Goal: Task Accomplishment & Management: Complete application form

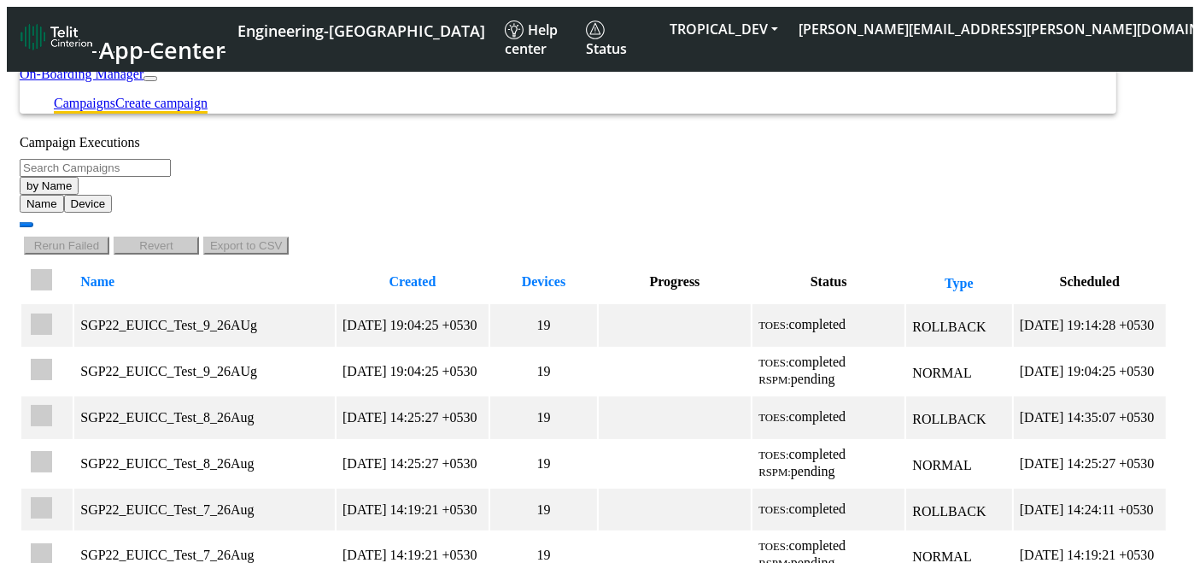
click at [208, 96] on link "Create campaign" at bounding box center [161, 103] width 92 height 15
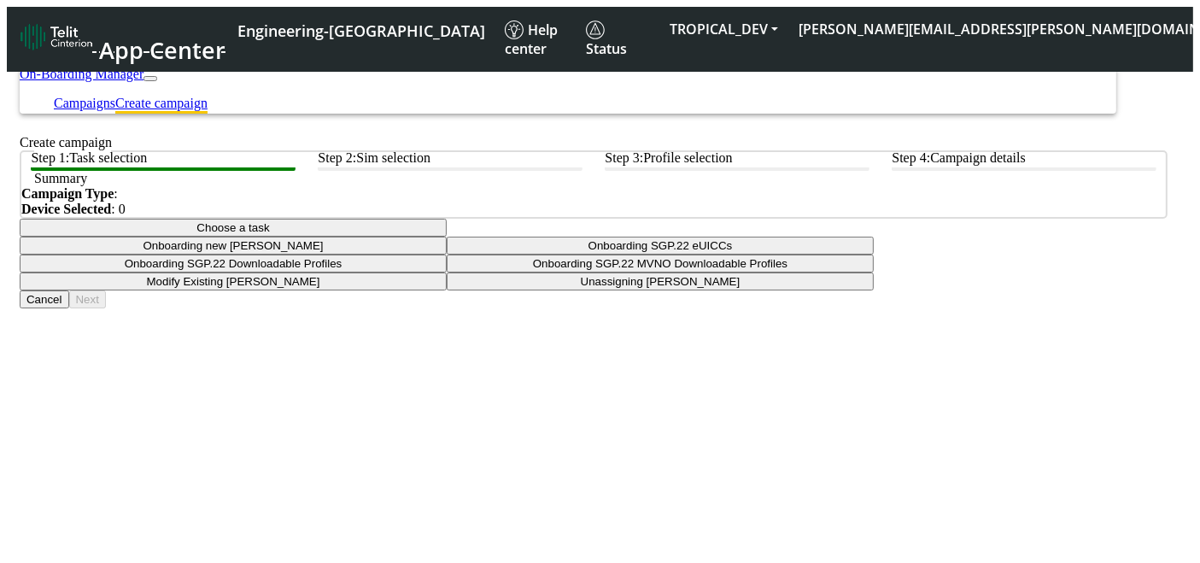
click at [447, 237] on button "Choose a task" at bounding box center [233, 228] width 427 height 18
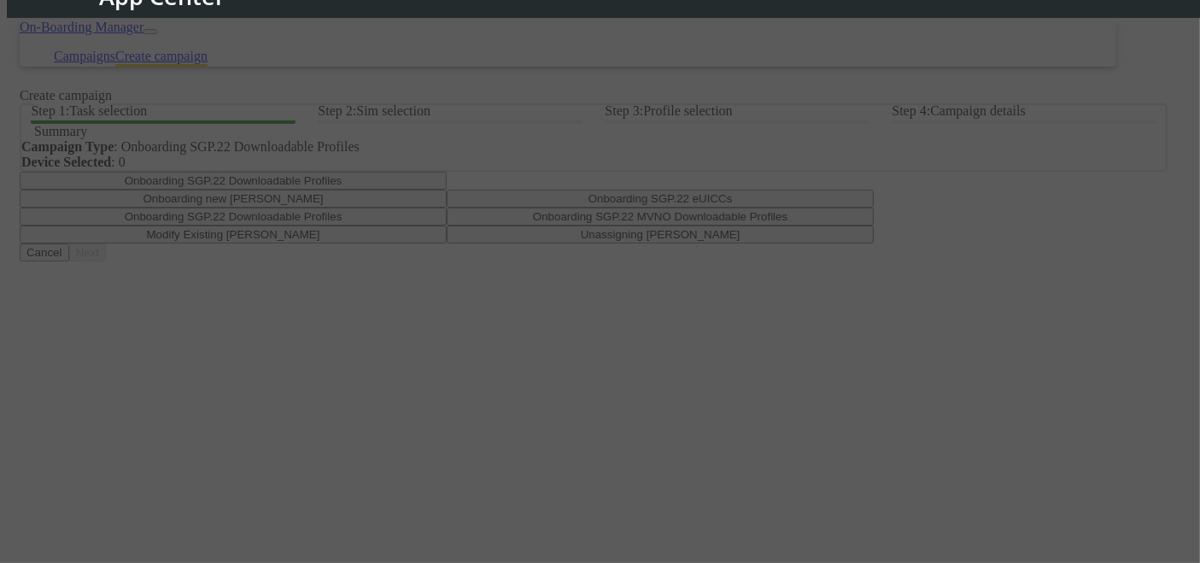
scroll to position [185, 0]
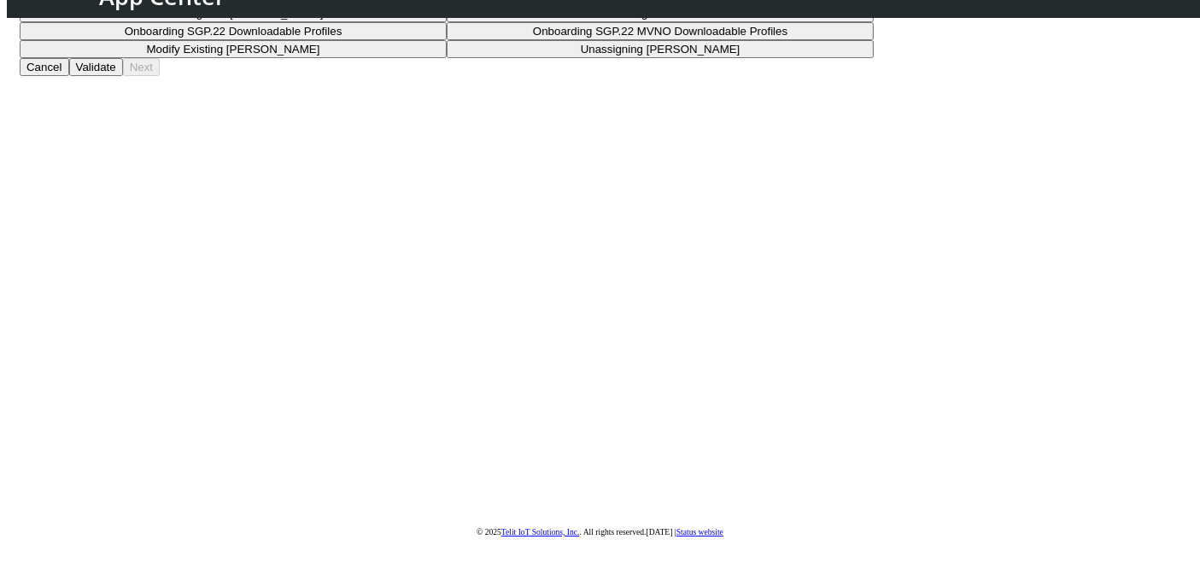
click at [123, 76] on button "Validate" at bounding box center [96, 67] width 54 height 18
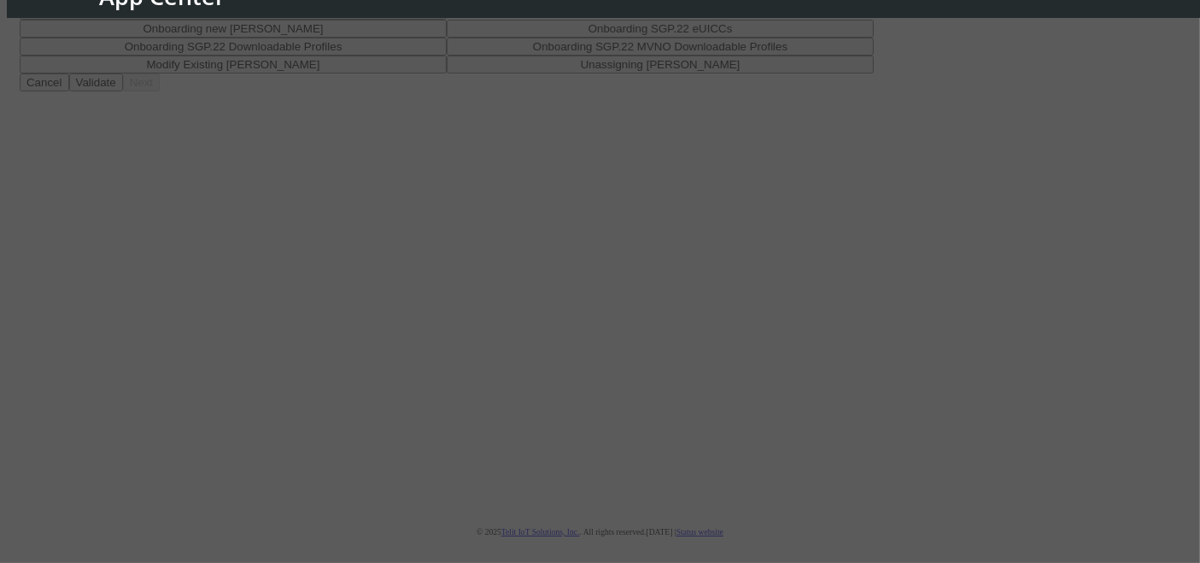
click at [1167, 478] on div at bounding box center [600, 281] width 1200 height 563
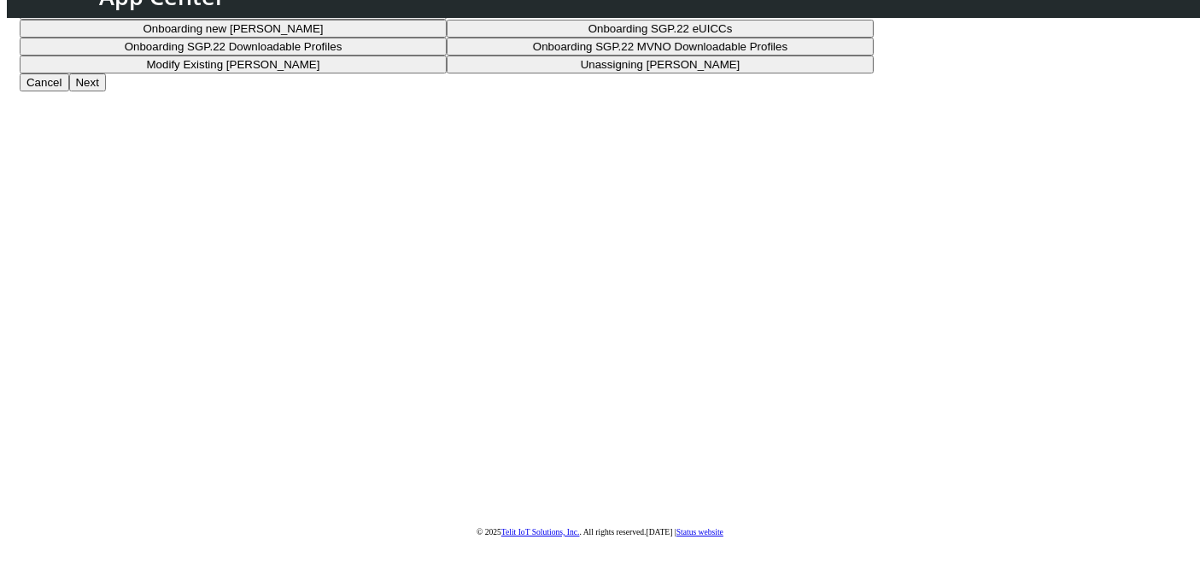
click at [447, 20] on button "Onboarding SGP.22 Downloadable Profiles" at bounding box center [233, 11] width 427 height 18
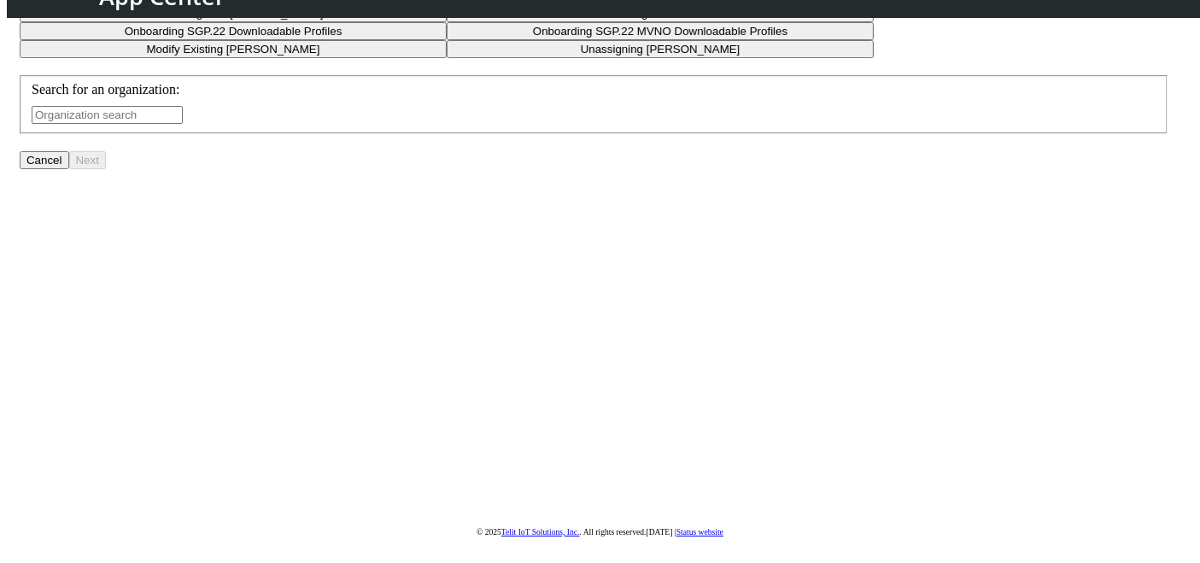
click at [183, 124] on input "text" at bounding box center [107, 115] width 151 height 18
type input "s"
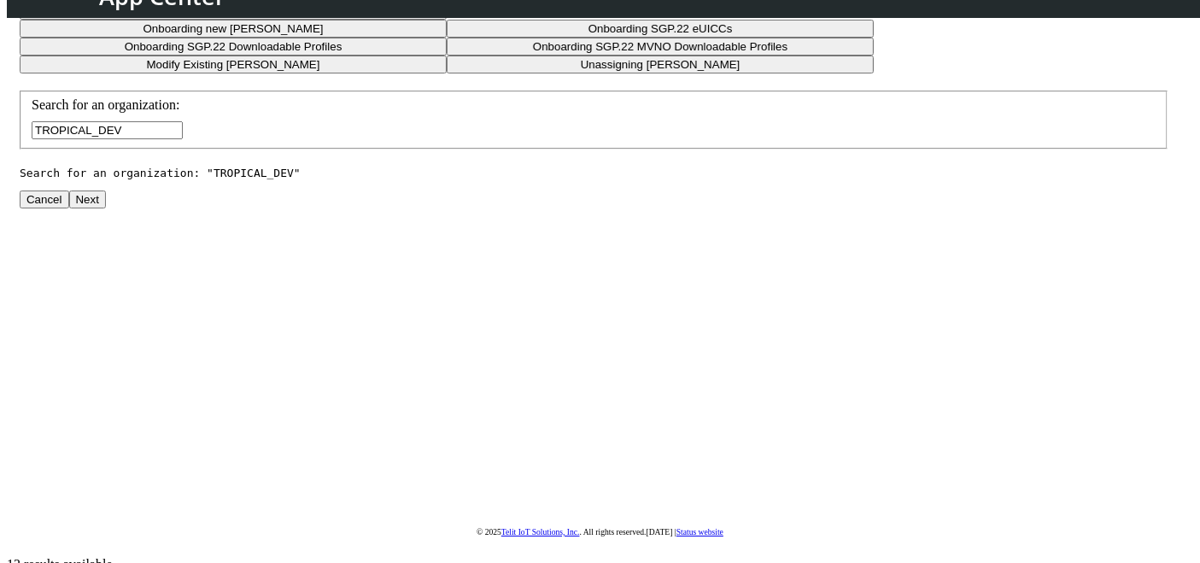
type input "TROPICAL_DEV"
click at [1115, 208] on div "Step 1: Task selection Step 2: Sim selection Step 3: Profile selection Step 4: …" at bounding box center [594, 63] width 1148 height 290
click at [106, 208] on button "Next" at bounding box center [87, 199] width 37 height 18
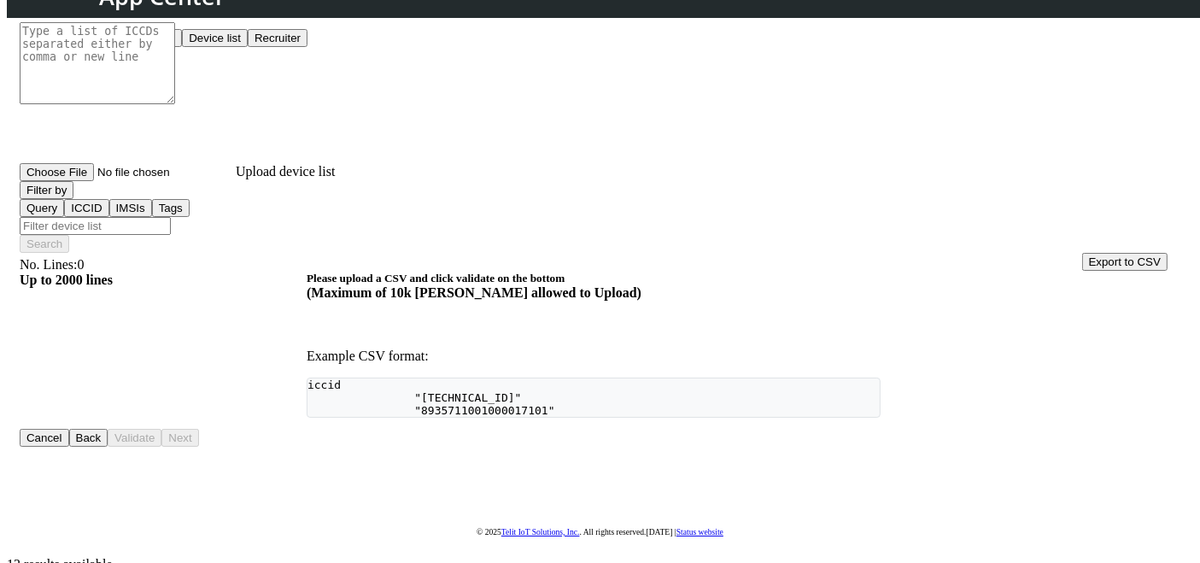
click at [248, 47] on button "Device list" at bounding box center [215, 38] width 66 height 18
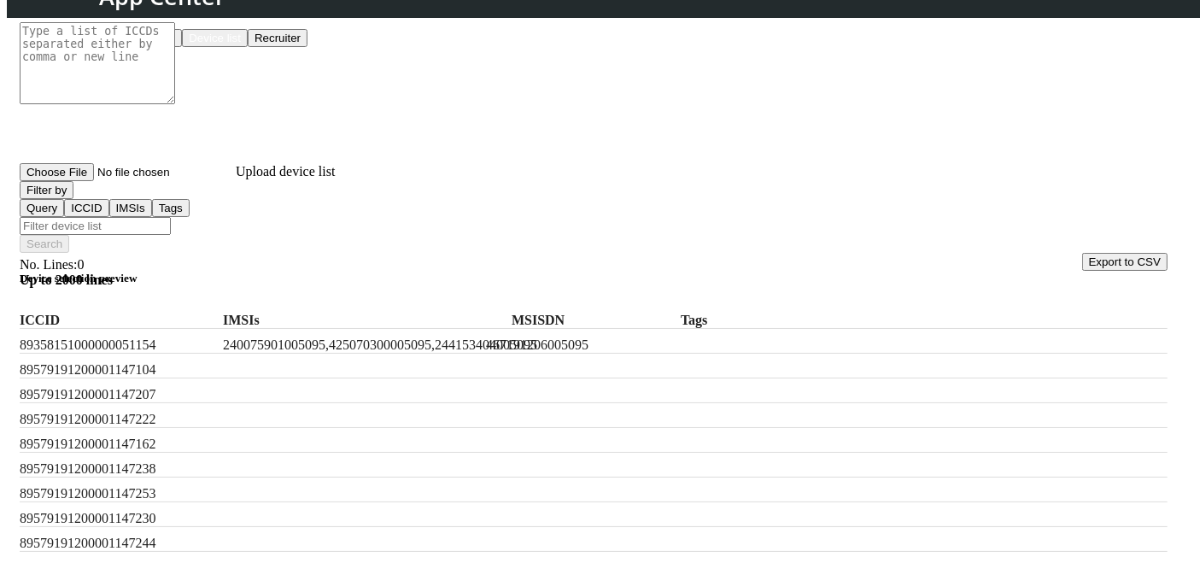
click at [615, 337] on label "467191206005095" at bounding box center [584, 344] width 196 height 15
copy label "467191206005095"
click at [73, 199] on button "Filter by" at bounding box center [47, 190] width 54 height 18
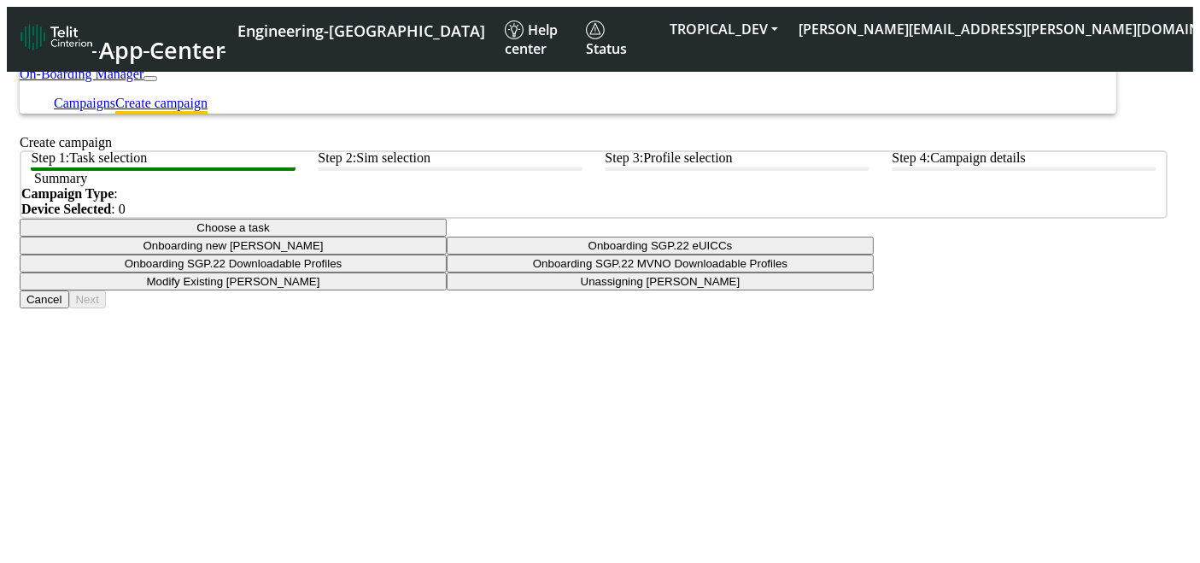
click at [447, 237] on button "Choose a task" at bounding box center [233, 228] width 427 height 18
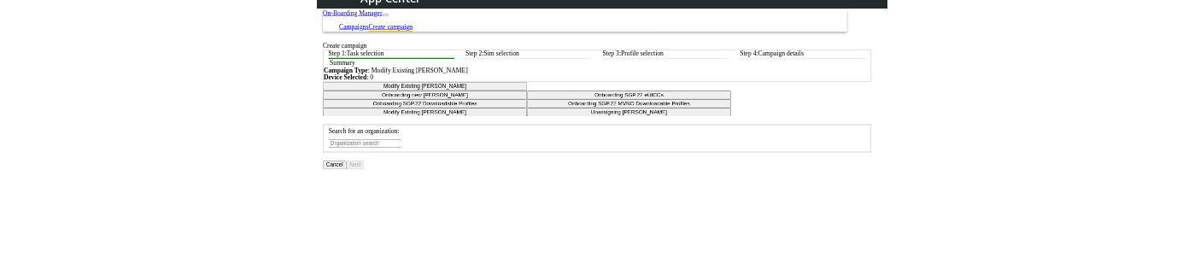
scroll to position [162, 0]
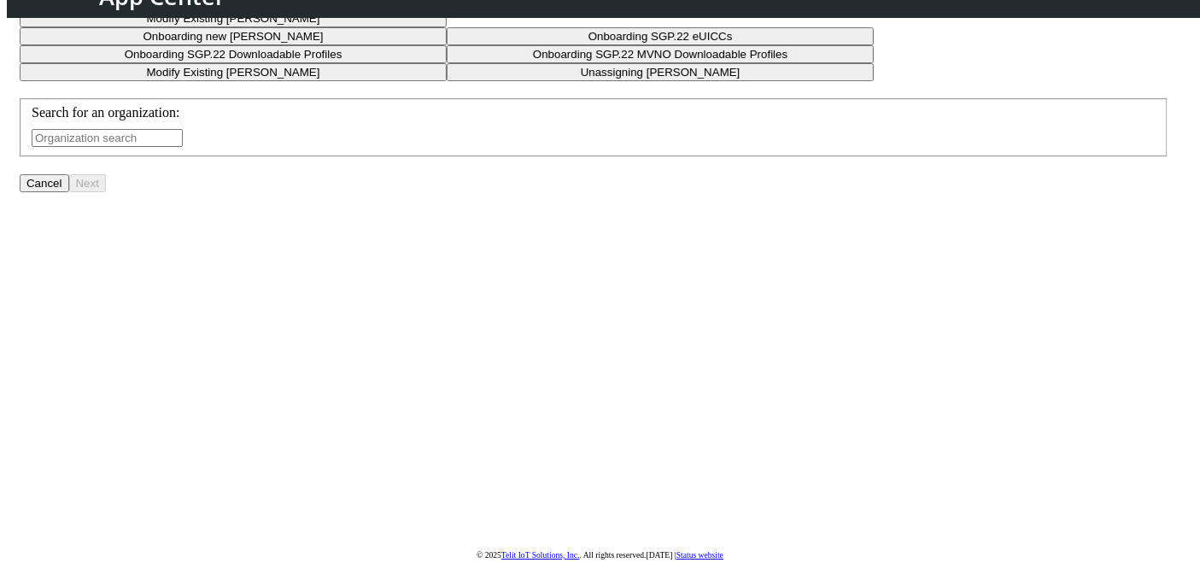
click at [183, 147] on input "text" at bounding box center [107, 138] width 151 height 18
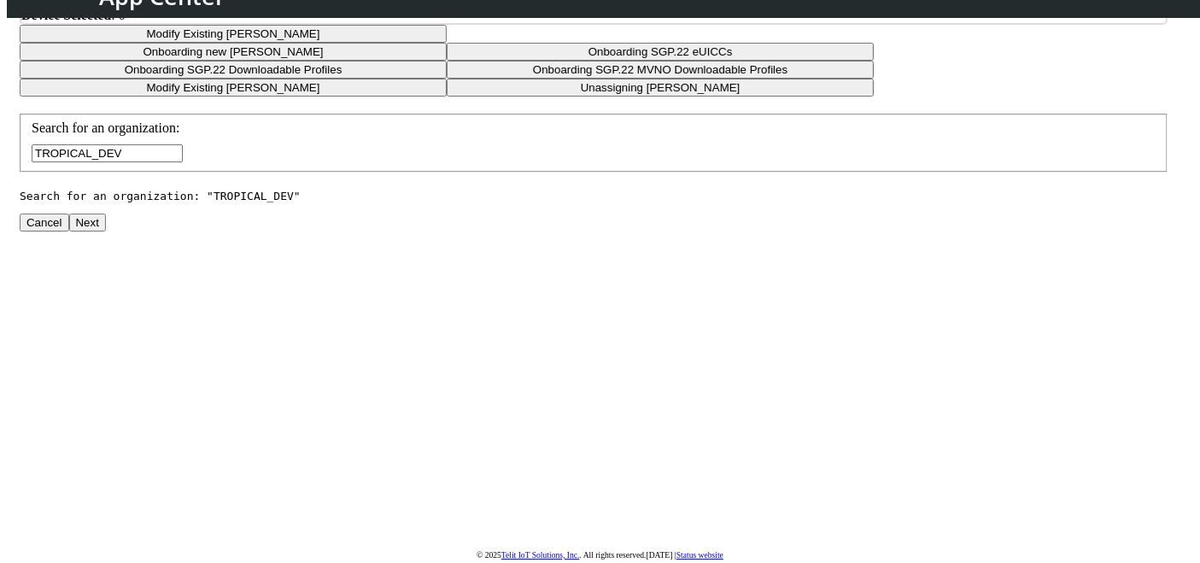
type input "TROPICAL_DEV"
click at [106, 231] on button "Next" at bounding box center [87, 223] width 37 height 18
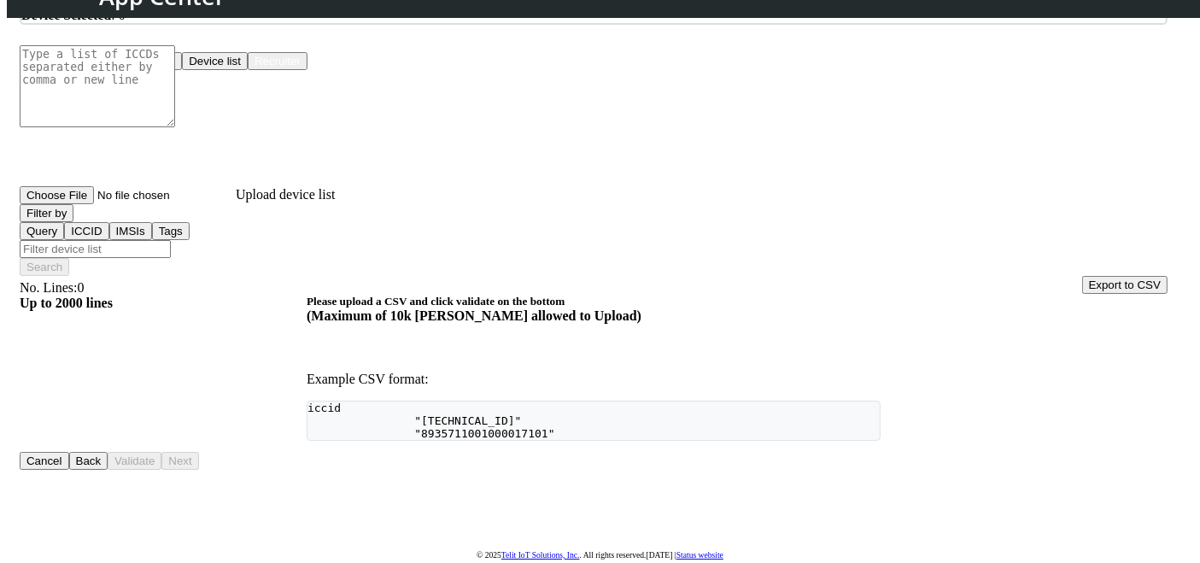
click at [248, 70] on button "Device list" at bounding box center [215, 61] width 66 height 18
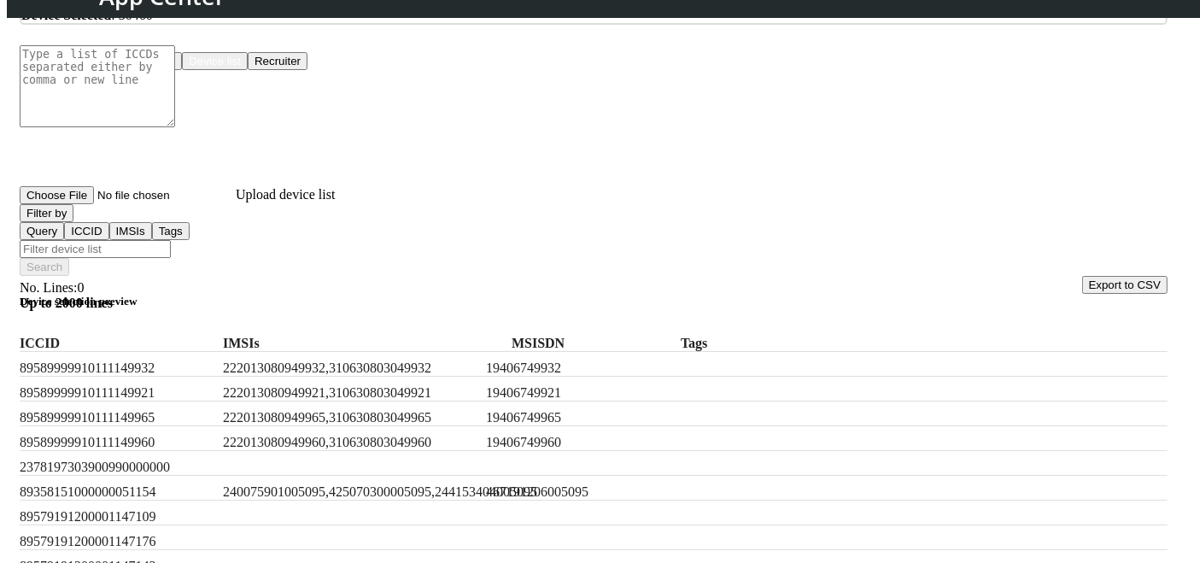
click at [171, 240] on input "Filter device list" at bounding box center [95, 249] width 151 height 18
click at [96, 249] on div "Choose One: Upload devices Device list Recruiter No. Lines: 0 Up to 2000 lines …" at bounding box center [594, 463] width 1148 height 822
click at [73, 222] on button "Filter by" at bounding box center [47, 213] width 54 height 18
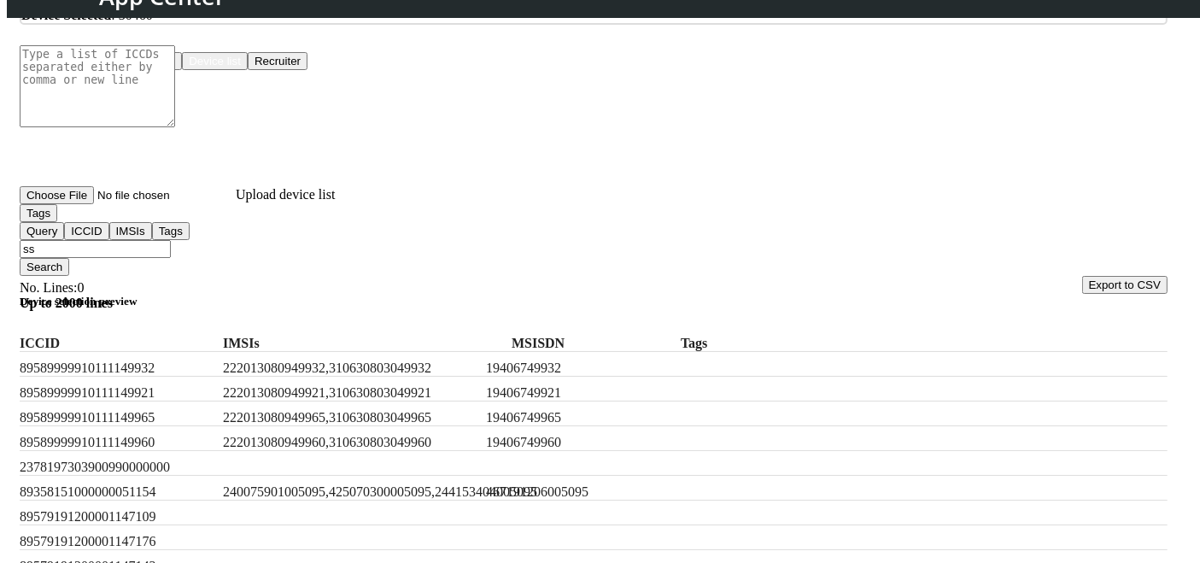
click at [171, 240] on input "ss" at bounding box center [95, 249] width 151 height 18
type input "ss,ff"
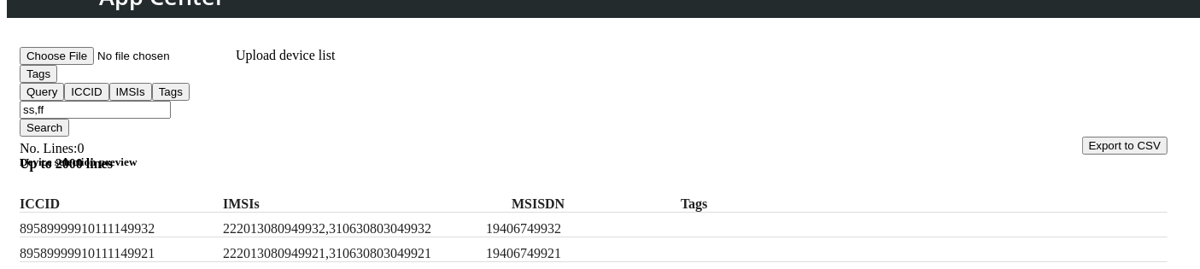
scroll to position [302, 0]
click at [69, 118] on button "Search" at bounding box center [45, 127] width 50 height 18
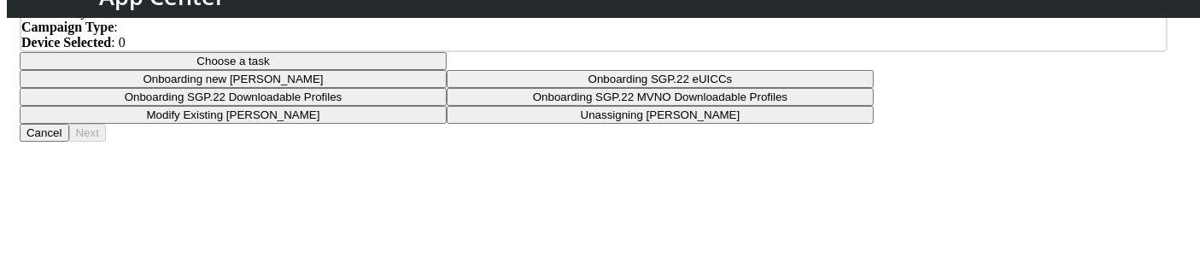
scroll to position [109, 0]
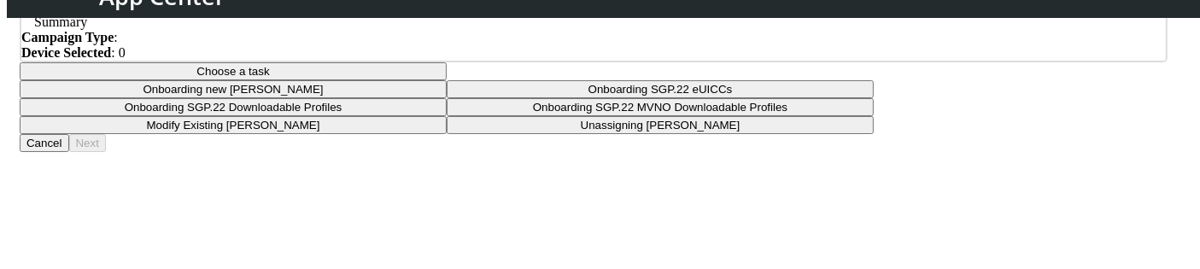
click at [447, 80] on button "Choose a task" at bounding box center [233, 71] width 427 height 18
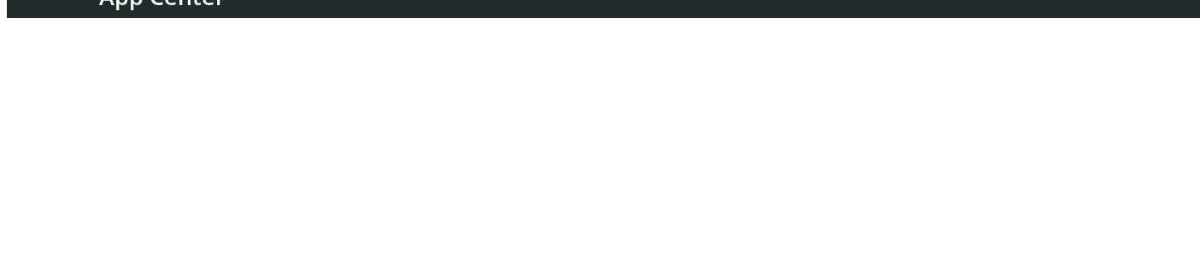
scroll to position [257, 0]
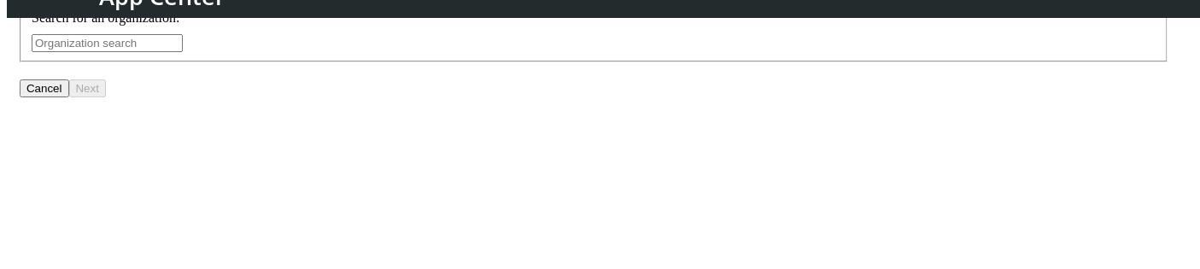
click at [183, 52] on input "text" at bounding box center [107, 43] width 151 height 18
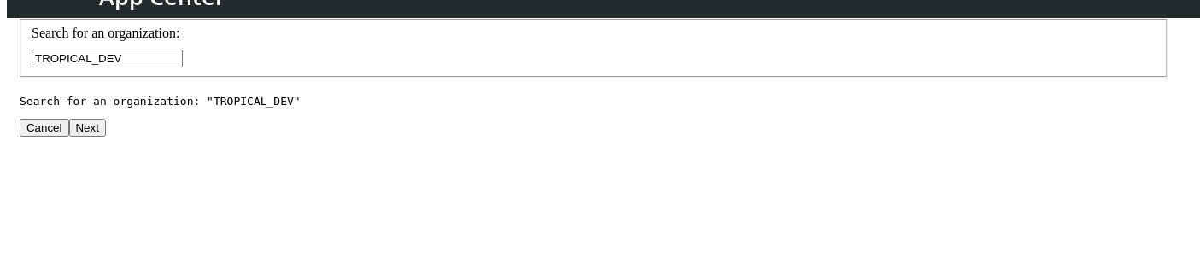
scroll to position [480, 0]
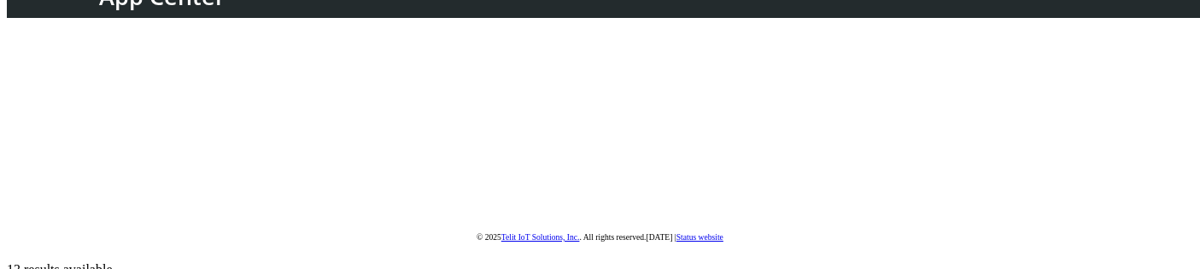
type input "TROPICAL_DEV"
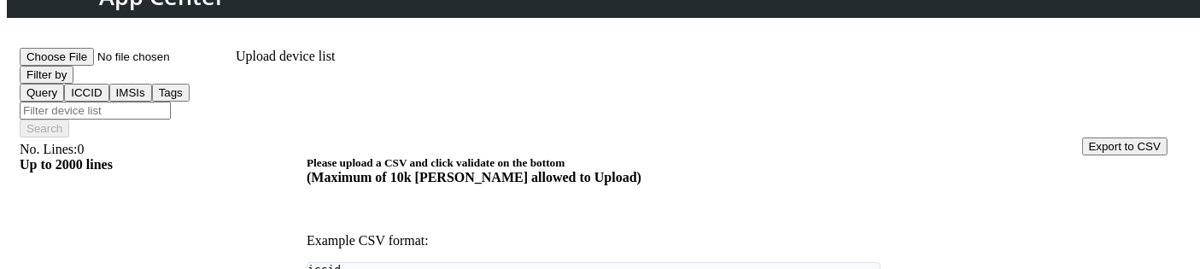
scroll to position [243, 0]
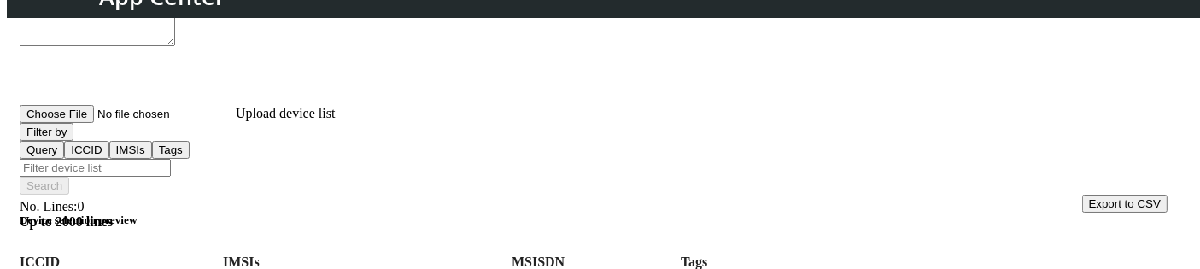
scroll to position [44, 0]
click at [73, 141] on button "Filter by" at bounding box center [47, 132] width 54 height 18
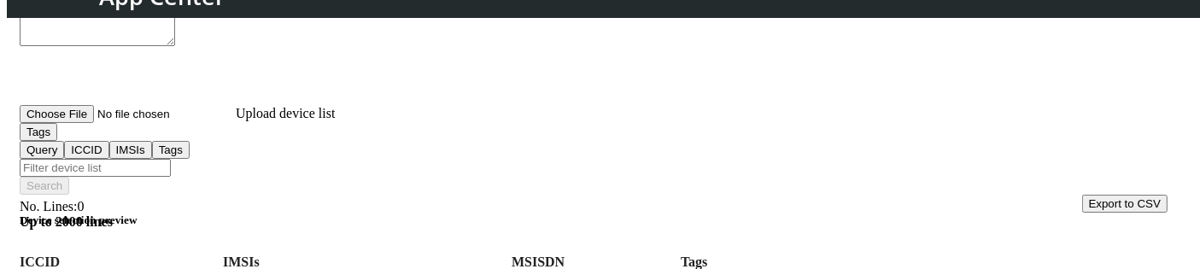
click at [171, 159] on input "Filter device list" at bounding box center [95, 168] width 151 height 18
type input "aa,bb"
click at [69, 177] on button "Search" at bounding box center [45, 186] width 50 height 18
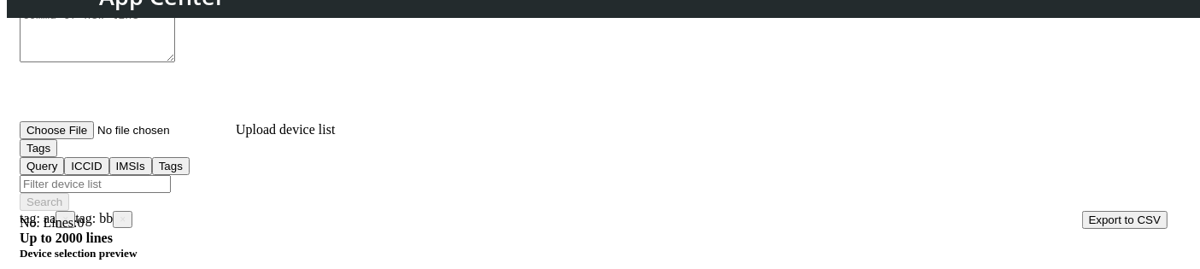
scroll to position [226, 0]
click at [126, 214] on span "×" at bounding box center [123, 220] width 6 height 12
click at [68, 214] on span "×" at bounding box center [65, 220] width 6 height 12
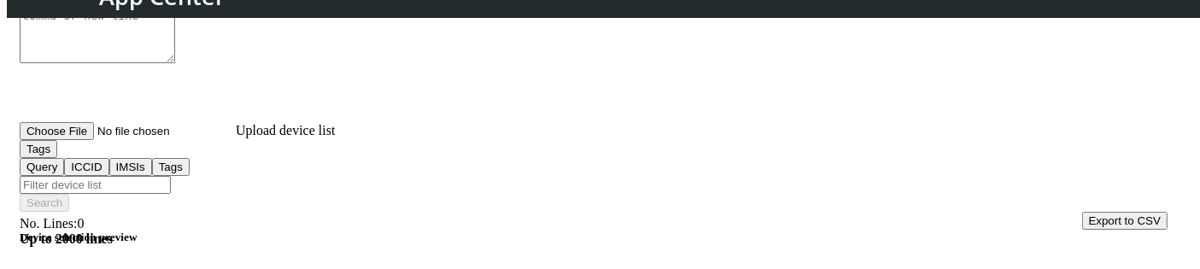
click at [171, 176] on input "Filter device list" at bounding box center [95, 185] width 151 height 18
type input "aa,bb"
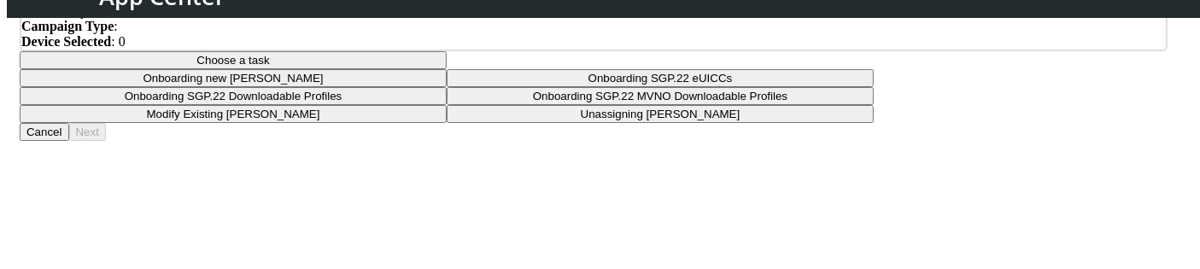
scroll to position [121, 0]
click at [461, 140] on app-paging-btns "Cancel Next" at bounding box center [594, 131] width 1148 height 18
click at [447, 68] on button "Choose a task" at bounding box center [233, 59] width 427 height 18
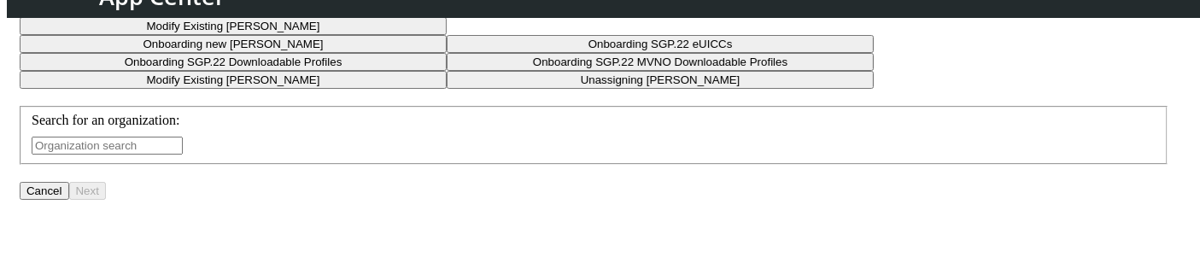
scroll to position [155, 0]
click at [183, 154] on input "text" at bounding box center [107, 145] width 151 height 18
type input "TROPICAL_DEV"
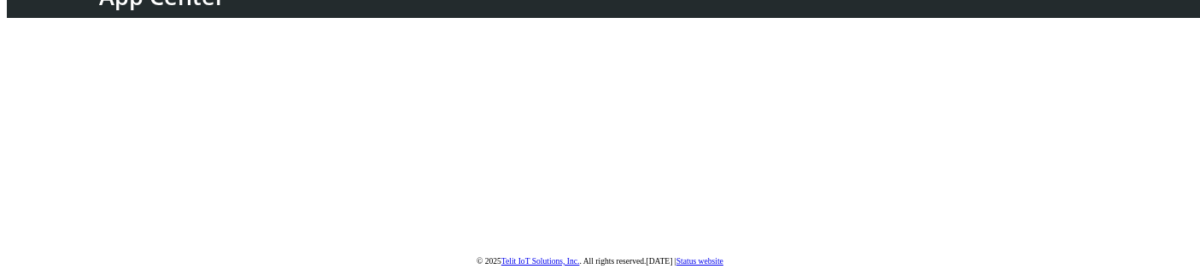
scroll to position [461, 0]
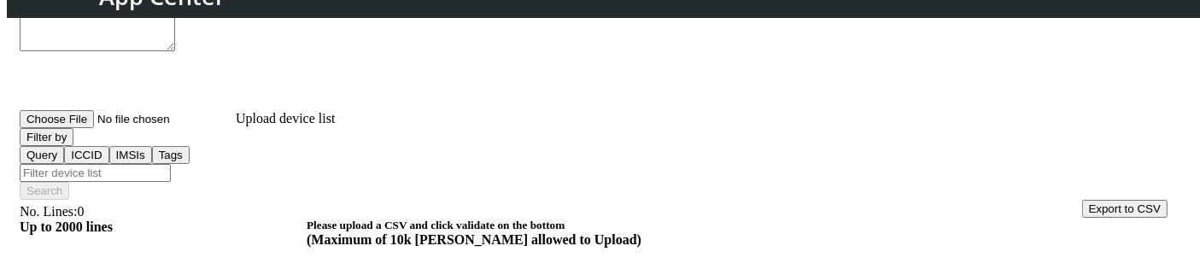
scroll to position [237, 0]
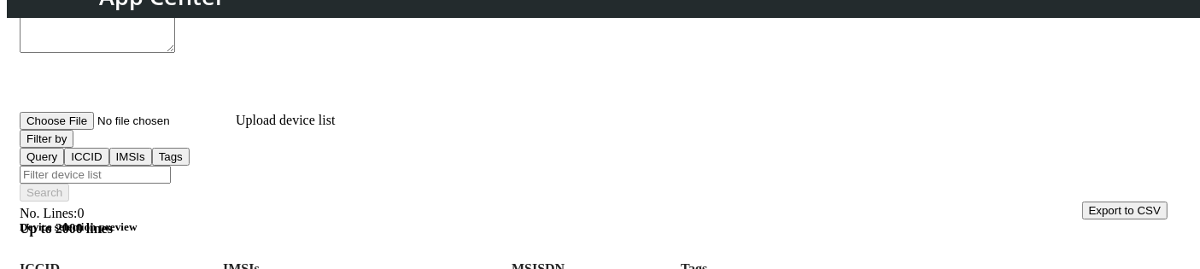
click at [73, 147] on button "Filter by" at bounding box center [47, 139] width 54 height 18
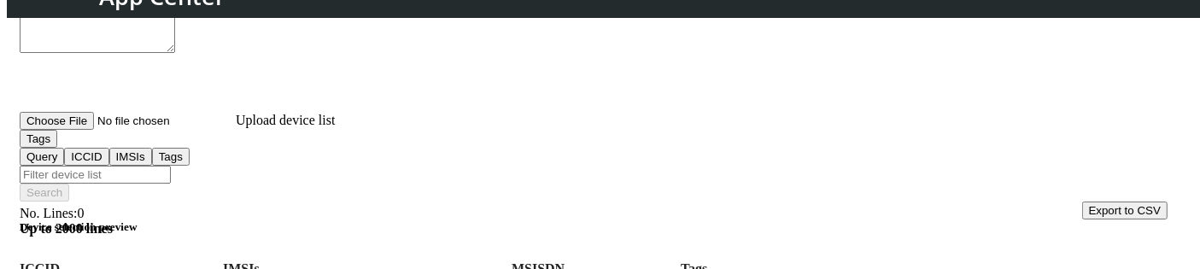
click at [171, 166] on input "Filter device list" at bounding box center [95, 175] width 151 height 18
type input "aa,bb"
click at [69, 184] on button "Search" at bounding box center [45, 193] width 50 height 18
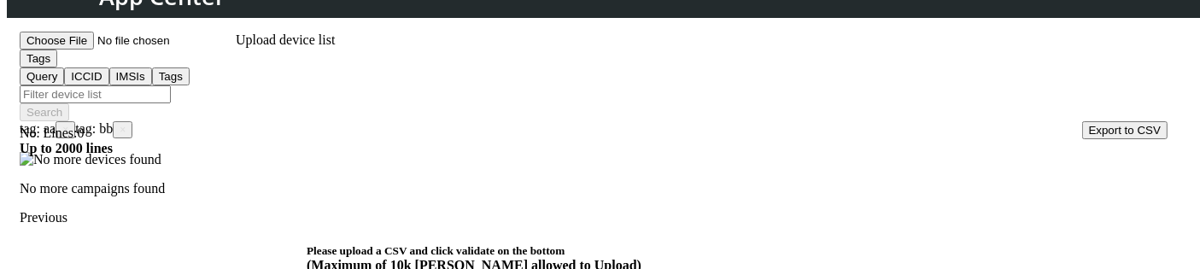
scroll to position [336, 0]
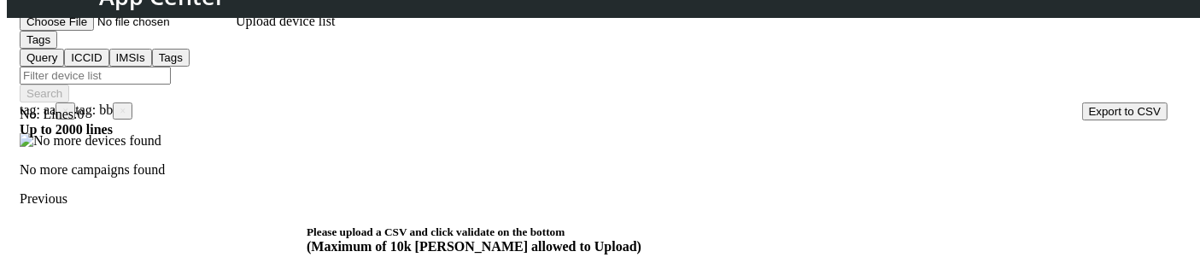
click at [57, 49] on button "Tags" at bounding box center [39, 40] width 38 height 18
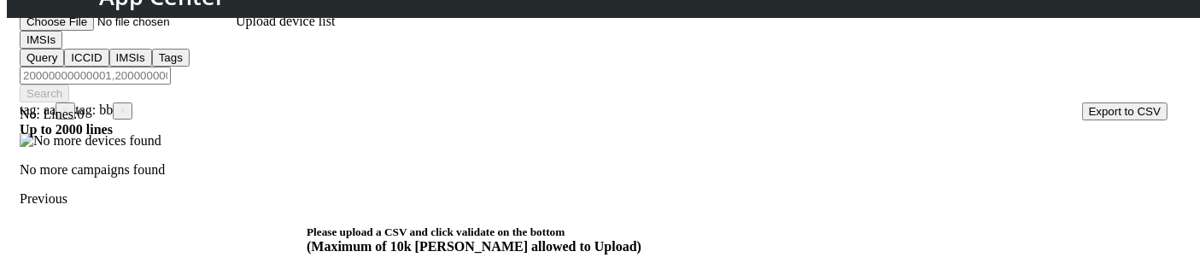
click at [126, 105] on span "×" at bounding box center [123, 111] width 6 height 12
click at [68, 105] on span "×" at bounding box center [65, 111] width 6 height 12
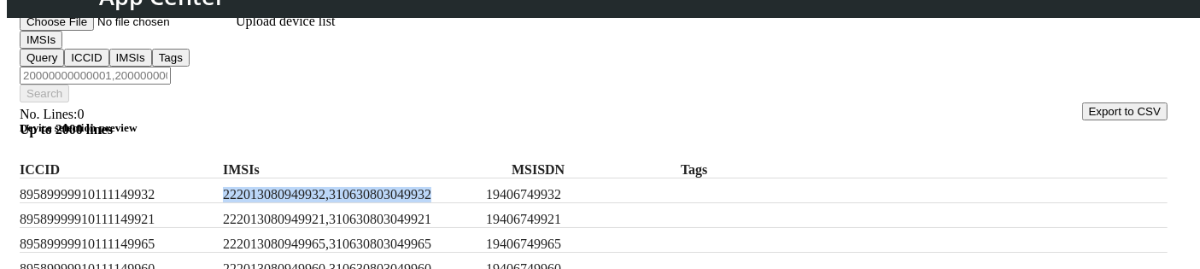
drag, startPoint x: 266, startPoint y: 170, endPoint x: 507, endPoint y: 167, distance: 240.9
click at [479, 187] on label "222013080949932,310630803049932" at bounding box center [351, 194] width 256 height 15
copy label "222013080949932,310630803049932"
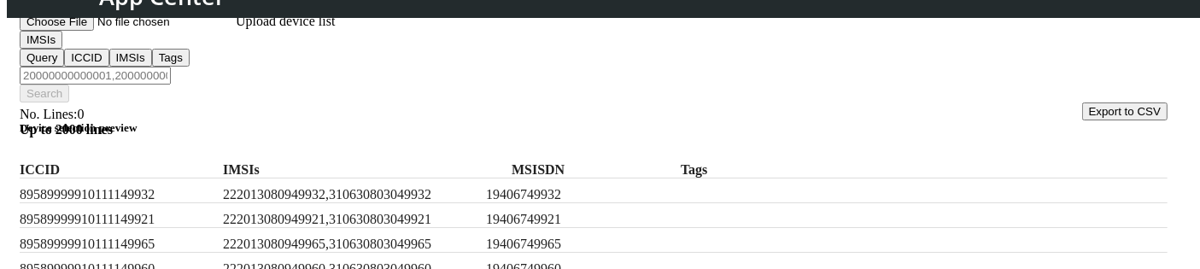
click at [171, 67] on input "Filter device list" at bounding box center [95, 76] width 151 height 18
paste input "222013080949932,310630803049932"
type input "222013080949932,310630803049932"
click at [69, 85] on button "Search" at bounding box center [45, 94] width 50 height 18
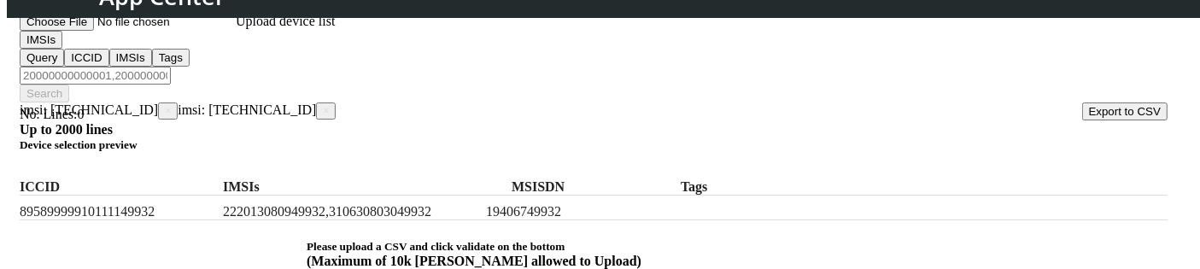
click at [324, 105] on span "×" at bounding box center [326, 111] width 6 height 12
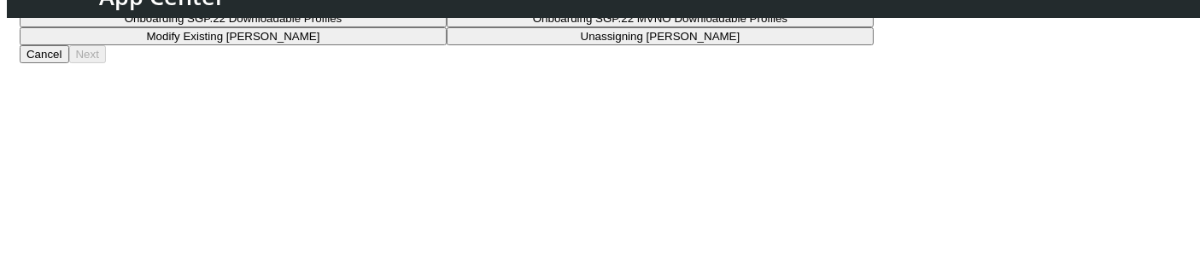
scroll to position [199, 0]
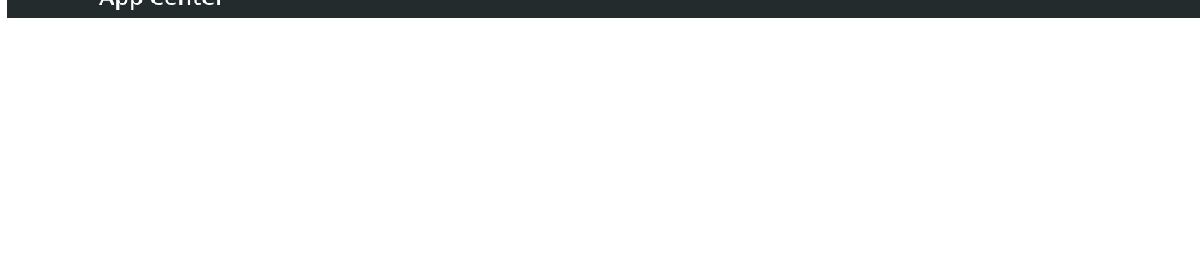
scroll to position [235, 0]
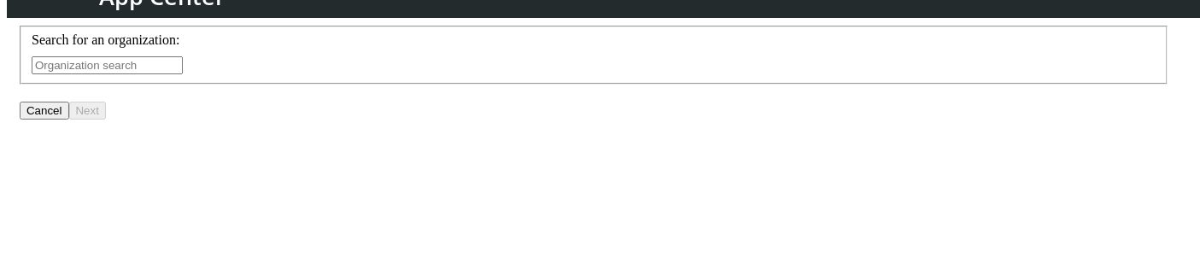
click at [183, 74] on input "text" at bounding box center [107, 65] width 151 height 18
type input "r"
click at [248, 74] on input "tr" at bounding box center [172, 65] width 151 height 18
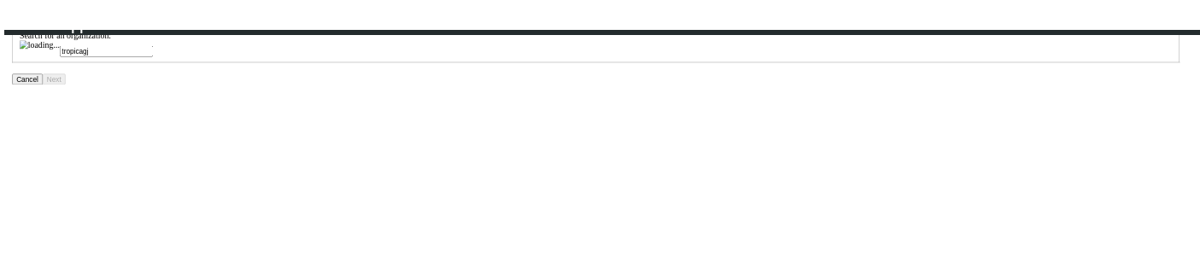
scroll to position [247, 0]
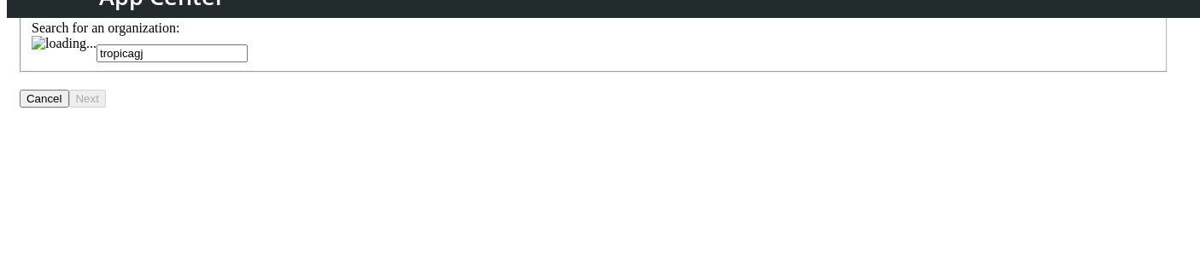
drag, startPoint x: 473, startPoint y: 150, endPoint x: 392, endPoint y: 159, distance: 81.6
click at [248, 62] on input "tropicagj" at bounding box center [172, 53] width 151 height 18
type input "tropica"
drag, startPoint x: 413, startPoint y: 165, endPoint x: 256, endPoint y: 130, distance: 160.2
click at [256, 73] on div "Search for an organization: tropica" at bounding box center [594, 43] width 1148 height 59
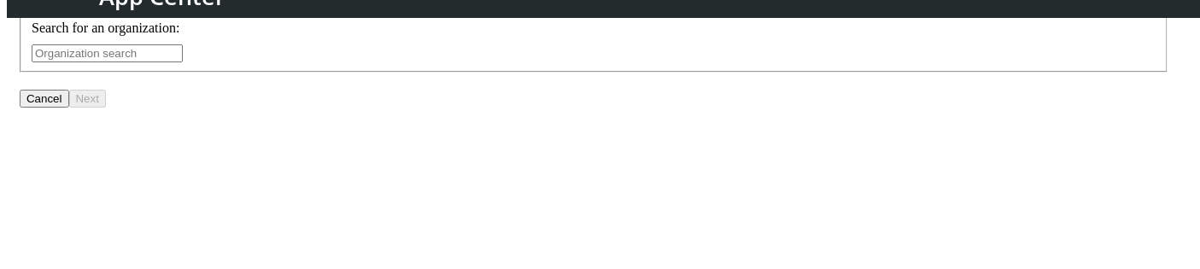
click at [183, 62] on input "text" at bounding box center [107, 53] width 151 height 18
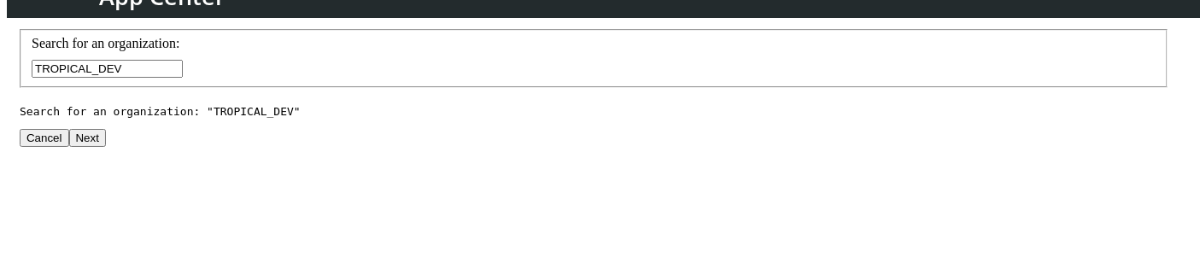
scroll to position [480, 0]
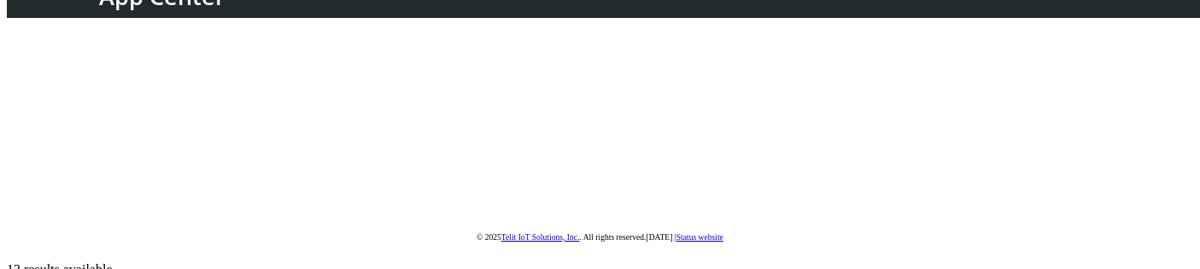
type input "TROPICAL_DEV"
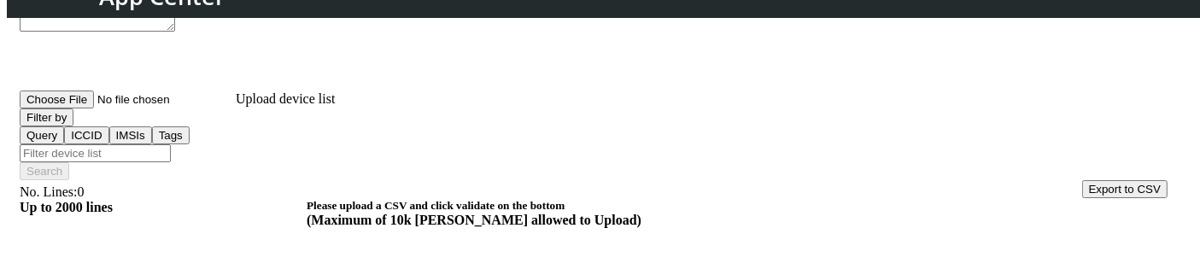
scroll to position [249, 0]
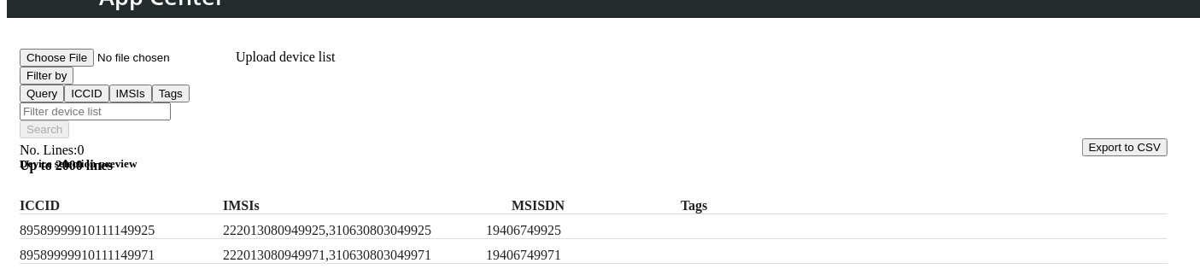
scroll to position [308, 0]
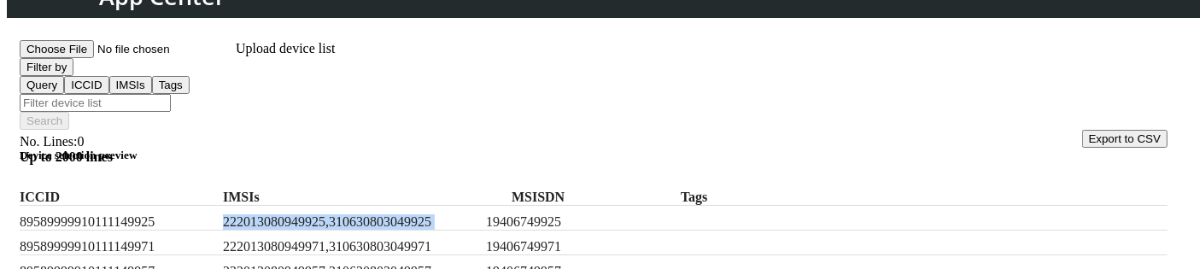
drag, startPoint x: 261, startPoint y: 197, endPoint x: 525, endPoint y: 198, distance: 263.9
click at [525, 206] on div "89589999910111149925 222013080949925,310630803049925 19406749925" at bounding box center [594, 218] width 1148 height 25
copy label "222013080949925,310630803049925"
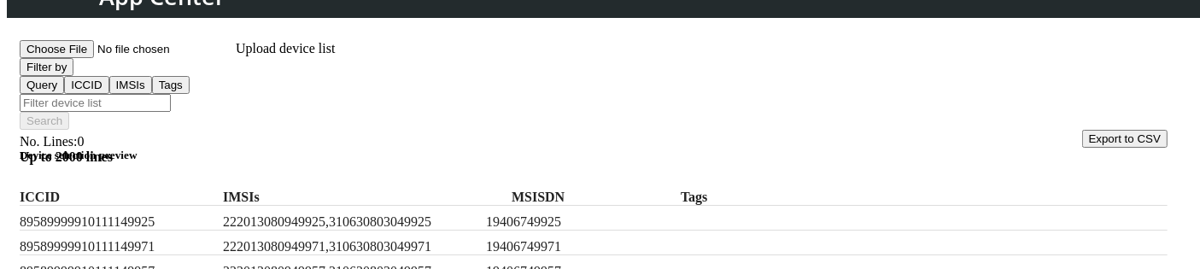
click at [171, 94] on input "Filter device list" at bounding box center [95, 103] width 151 height 18
paste input "222013080949925,310630803049925"
type input "222013080949925,310630803049925"
click at [73, 76] on button "Filter by" at bounding box center [47, 67] width 54 height 18
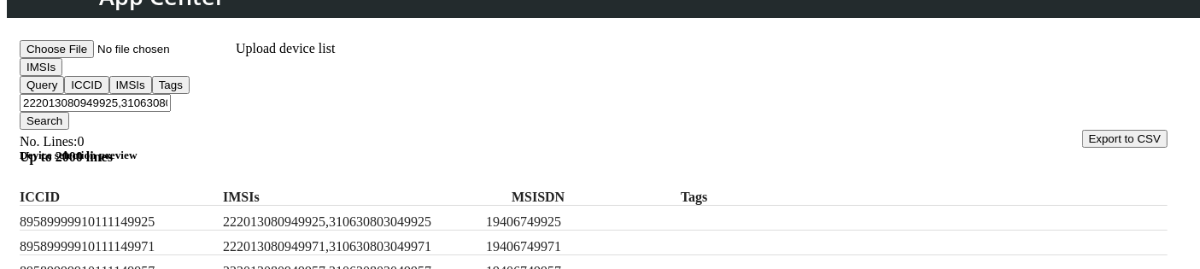
click at [1090, 130] on button "Export to CSV" at bounding box center [1124, 139] width 85 height 18
click at [69, 112] on button "Search" at bounding box center [45, 121] width 50 height 18
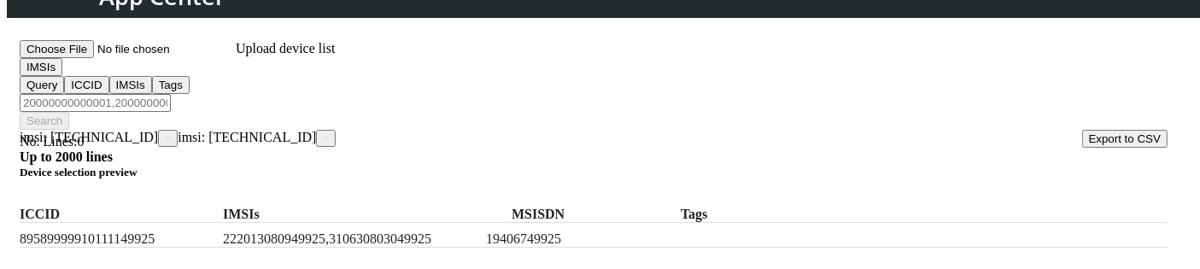
click at [325, 132] on span "×" at bounding box center [326, 138] width 6 height 12
click at [62, 76] on button "IMSIs" at bounding box center [41, 67] width 43 height 18
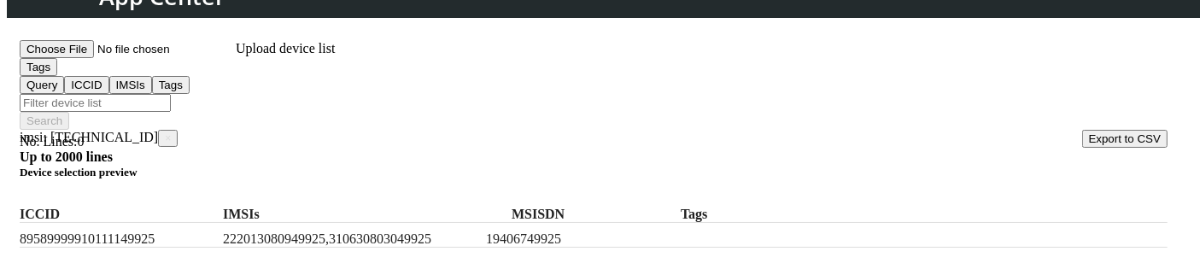
click at [171, 94] on input "Filter device list" at bounding box center [95, 103] width 151 height 18
click at [129, 94] on input "aa,bb" at bounding box center [95, 103] width 151 height 18
type input "aa,bb"
click at [69, 112] on button "Search" at bounding box center [45, 121] width 50 height 18
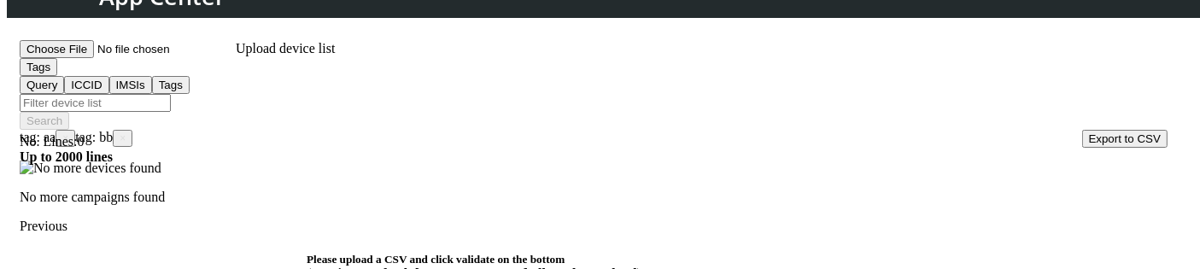
click at [68, 132] on span "×" at bounding box center [65, 138] width 6 height 12
click at [70, 132] on span "×" at bounding box center [67, 138] width 6 height 12
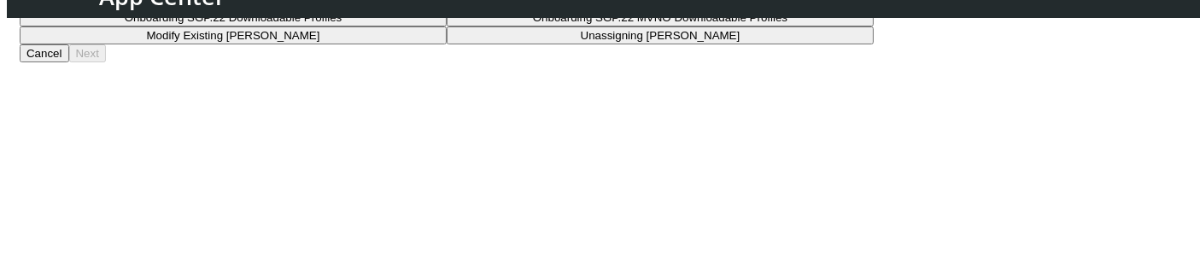
scroll to position [200, 0]
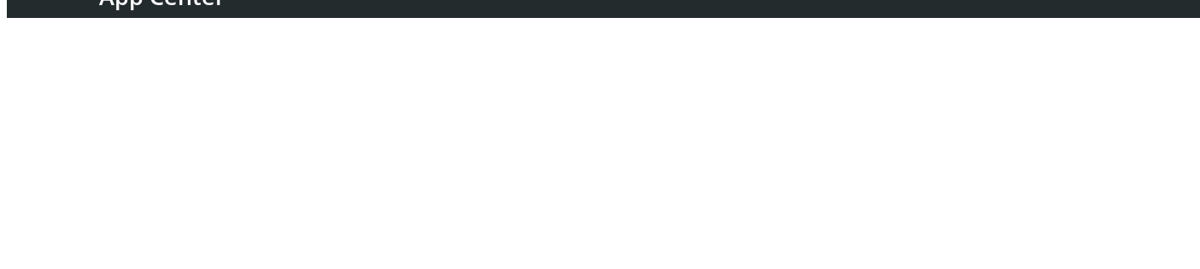
scroll to position [330, 0]
type input "tropica;"
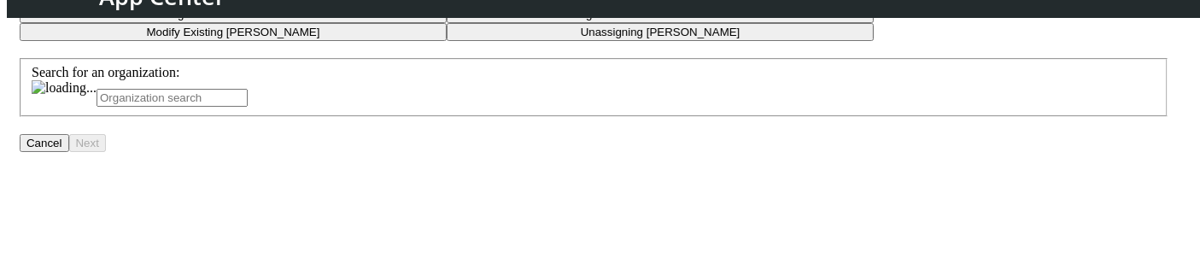
scroll to position [201, 0]
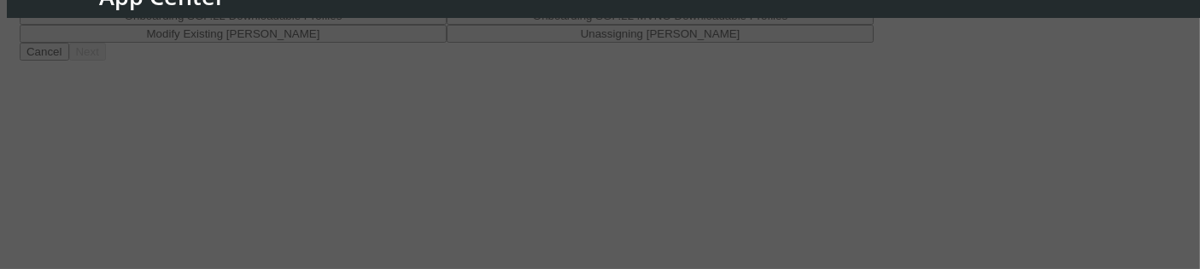
click at [478, 122] on div at bounding box center [600, 134] width 1200 height 269
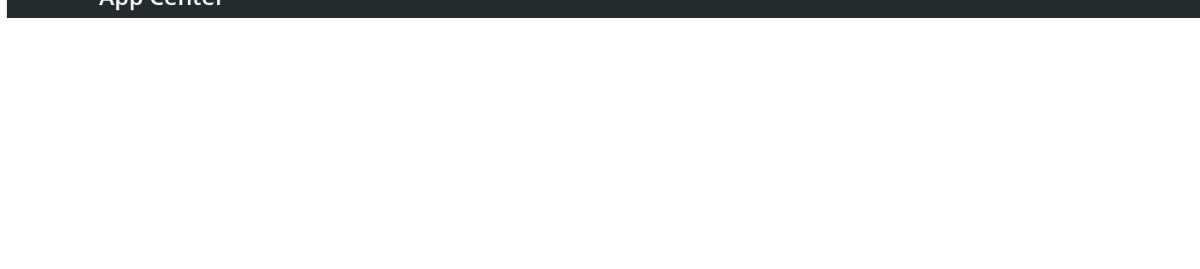
scroll to position [322, 0]
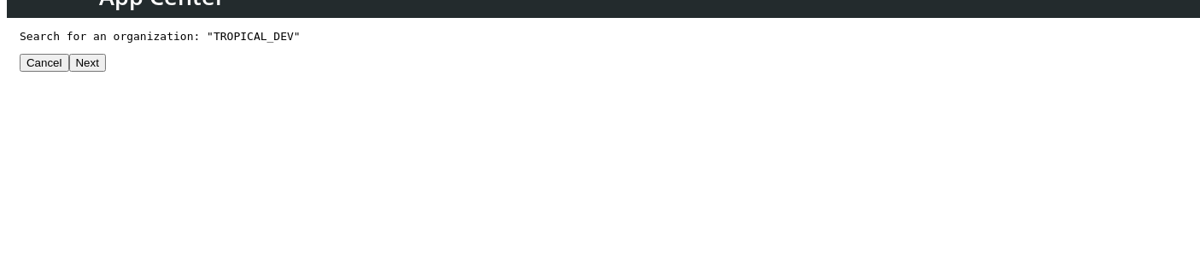
type input "TROPICAL_DEV"
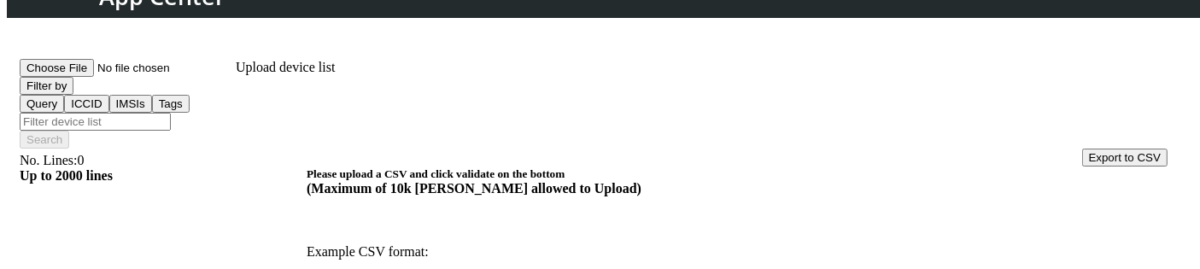
scroll to position [285, 0]
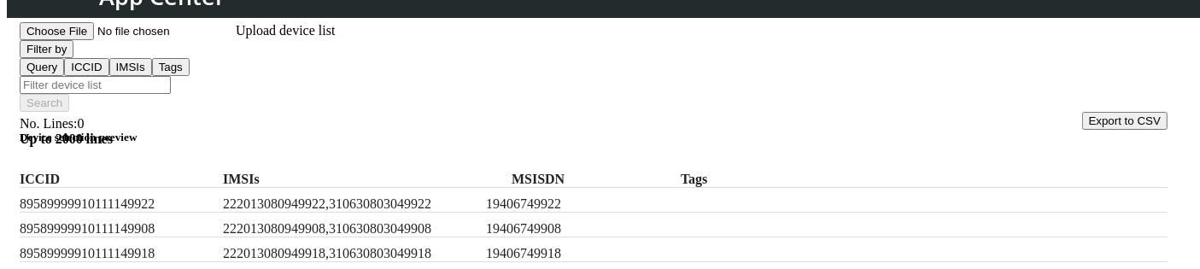
scroll to position [327, 0]
click at [261, 220] on label "222013080949908,310630803049908" at bounding box center [351, 227] width 256 height 15
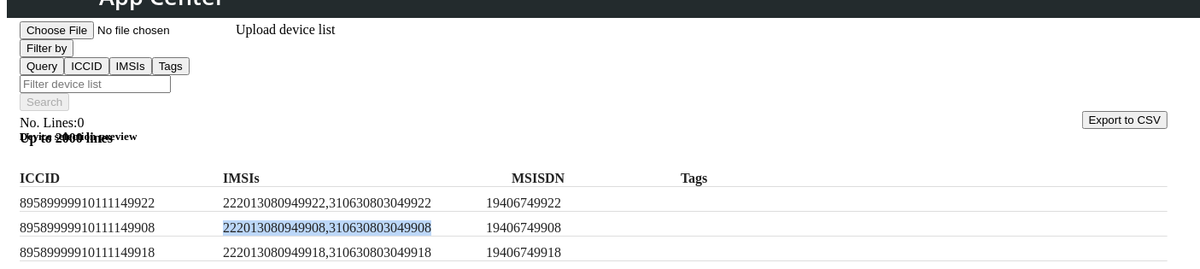
click at [261, 220] on label "222013080949908,310630803049908" at bounding box center [351, 227] width 256 height 15
copy label "222013080949908,310630803049908"
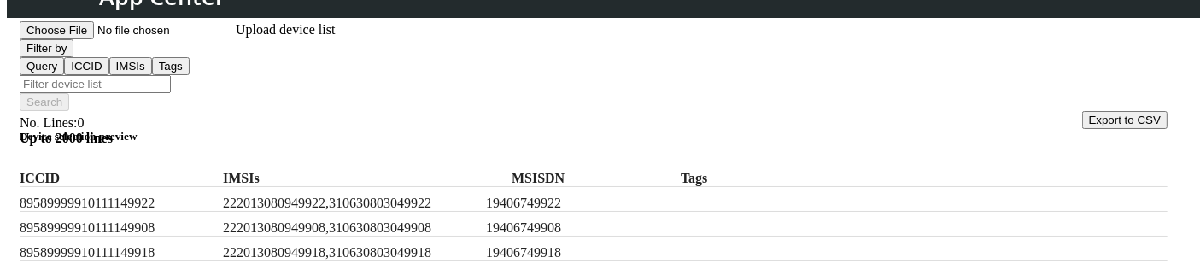
click at [171, 75] on input "Filter device list" at bounding box center [95, 84] width 151 height 18
paste input "222013080949908,310630803049908"
click at [331, 196] on label "222013080949922,310630803049922" at bounding box center [351, 203] width 256 height 15
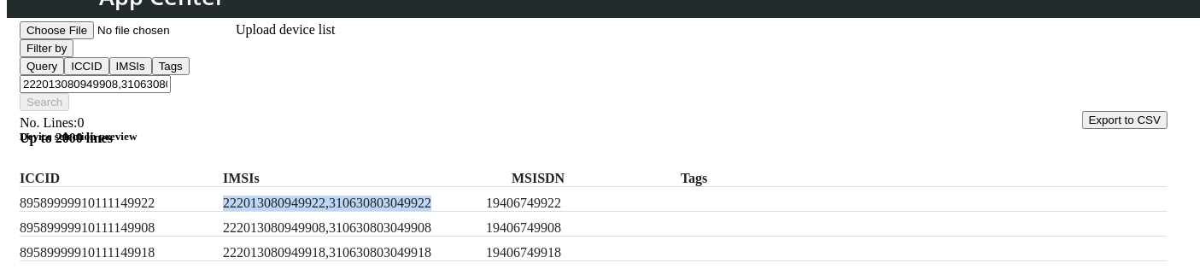
click at [331, 196] on label "222013080949922,310630803049922" at bounding box center [351, 203] width 256 height 15
copy label "222013080949922,310630803049922"
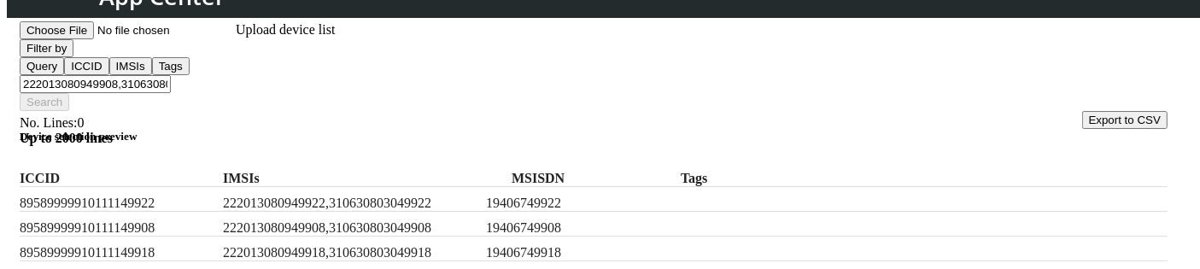
click at [171, 75] on input "222013080949908,310630803049908," at bounding box center [95, 84] width 151 height 18
paste input "222013080949922,310630803049922"
type input "222013080949908,310630803049908,222013080949922,310630803049922"
click at [73, 57] on button "Filter by" at bounding box center [47, 48] width 54 height 18
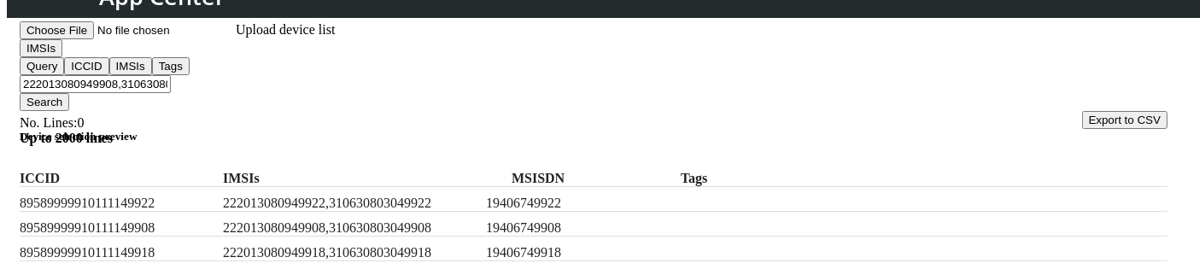
click at [69, 93] on button "Search" at bounding box center [45, 102] width 50 height 18
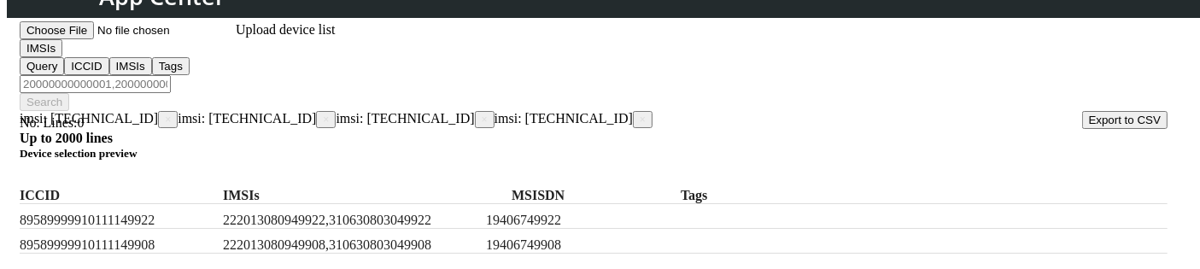
click at [325, 114] on span "×" at bounding box center [326, 120] width 6 height 12
click at [326, 114] on span "×" at bounding box center [326, 120] width 6 height 12
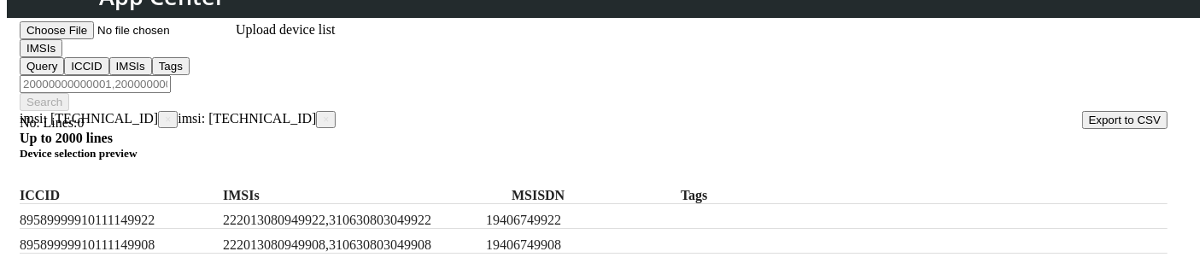
click at [326, 114] on span "×" at bounding box center [326, 120] width 6 height 12
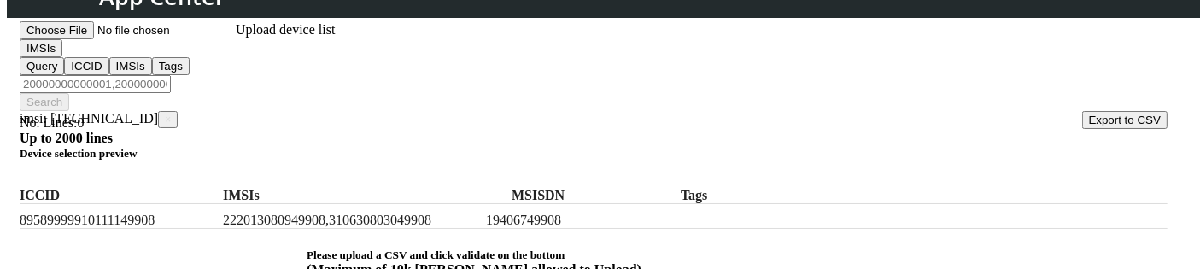
click at [62, 57] on button "IMSIs" at bounding box center [41, 48] width 43 height 18
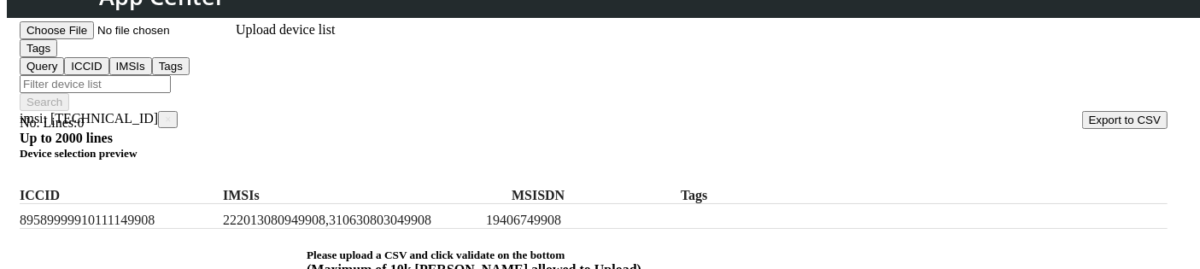
click at [171, 75] on input "Filter device list" at bounding box center [95, 84] width 151 height 18
type input "a,b,c,"
click at [69, 93] on button "Search" at bounding box center [45, 102] width 50 height 18
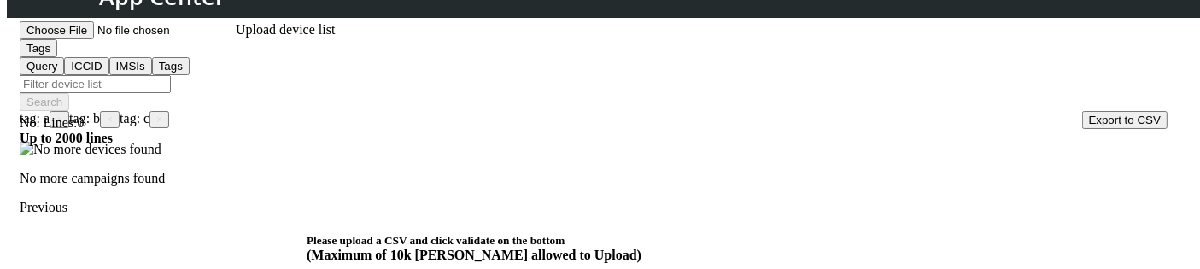
click at [273, 157] on p at bounding box center [594, 149] width 1148 height 15
click at [113, 114] on span "×" at bounding box center [110, 120] width 6 height 12
click at [95, 111] on app-search-filters "tag: a × tag: c ×" at bounding box center [69, 118] width 99 height 15
click at [93, 111] on div "tag: a × tag: c ×" at bounding box center [594, 119] width 1148 height 17
click at [57, 57] on button "Tags" at bounding box center [39, 48] width 38 height 18
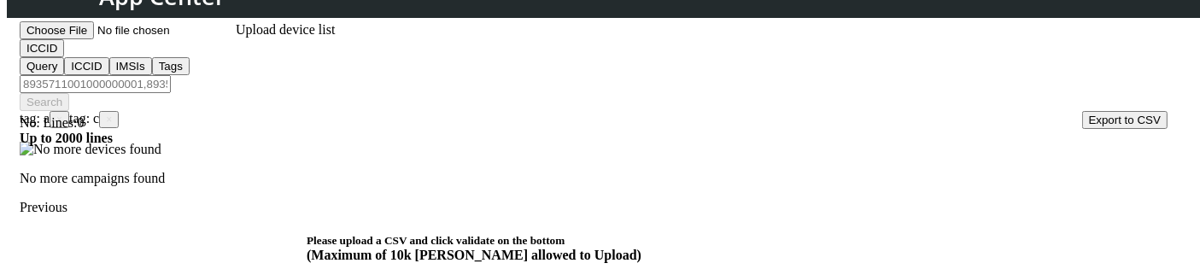
click at [171, 75] on input "Filter device list" at bounding box center [95, 84] width 151 height 18
type input "ss"
click at [69, 93] on button "Search" at bounding box center [45, 102] width 50 height 18
click at [77, 114] on span "×" at bounding box center [74, 120] width 6 height 12
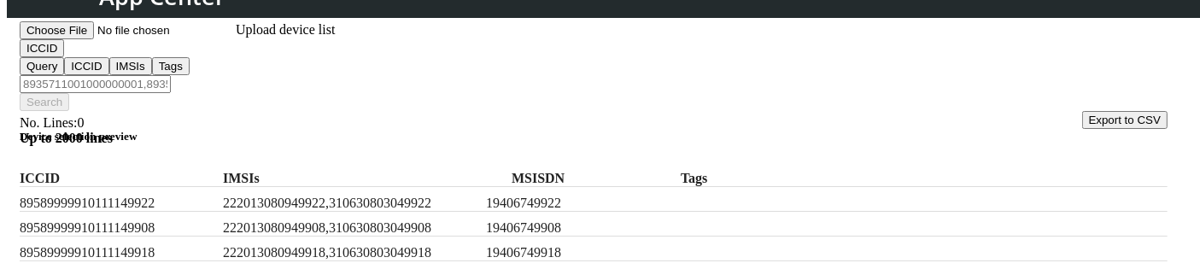
click at [162, 220] on label "89589999910111149908" at bounding box center [118, 227] width 196 height 15
copy label "89589999910111149908"
paste input "89589999910111149908"
click at [171, 75] on input "89589999910111149908" at bounding box center [95, 84] width 151 height 18
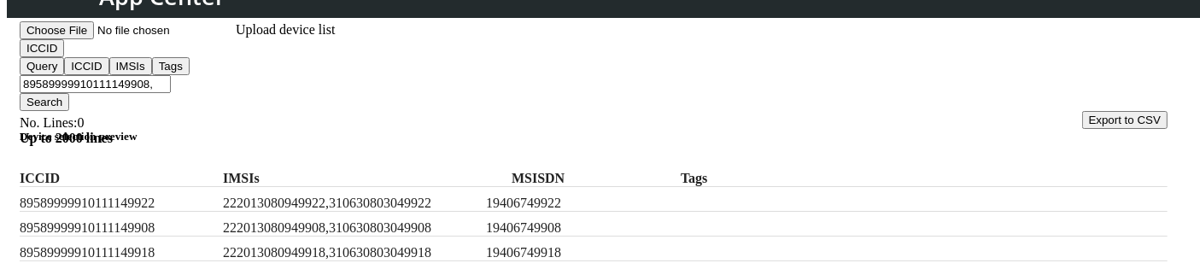
click at [175, 248] on label "89589999910111149918" at bounding box center [118, 252] width 196 height 15
copy label "89589999910111149918"
click at [171, 78] on input "89589999910111149908," at bounding box center [95, 84] width 151 height 18
paste input "89589999910111149918"
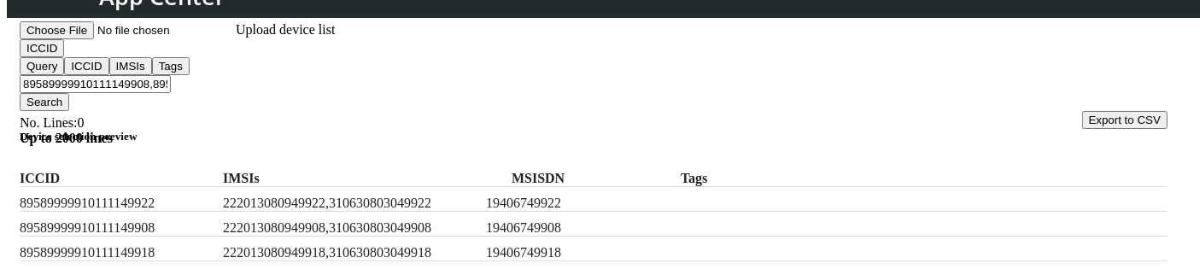
type input "89589999910111149908,89589999910111149918"
click at [69, 93] on button "Search" at bounding box center [45, 102] width 50 height 18
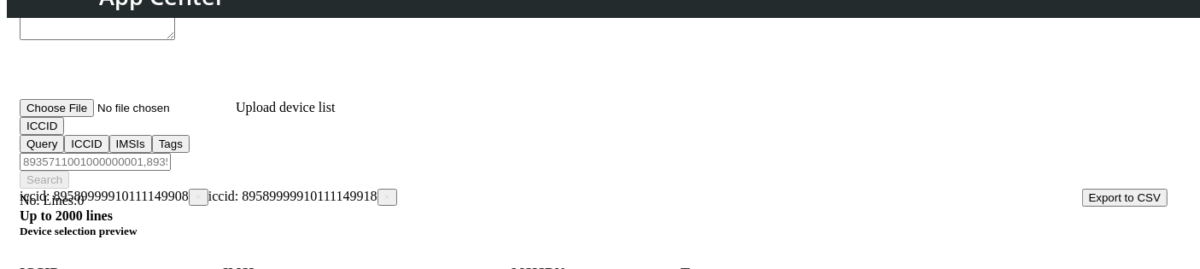
scroll to position [227, 0]
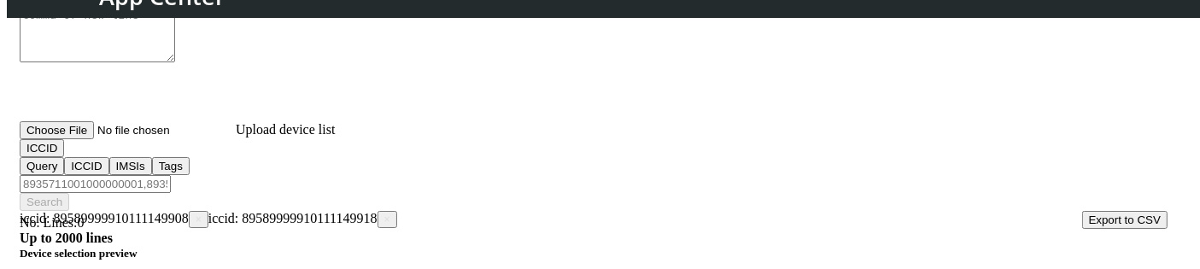
click at [175, 62] on textarea at bounding box center [97, 21] width 155 height 82
paste textarea "89589999910111149918"
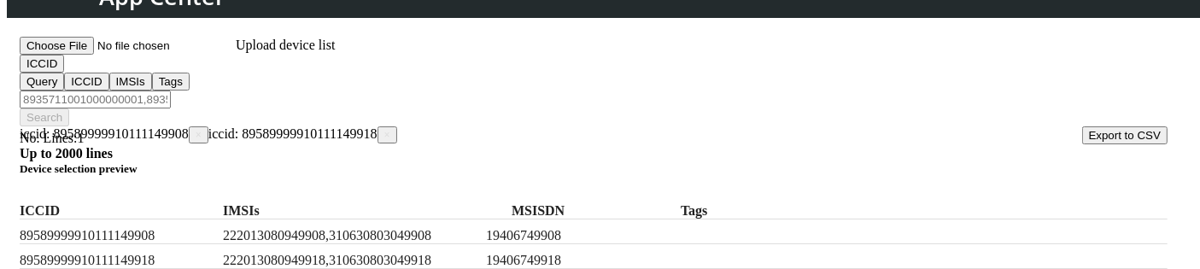
scroll to position [251, 0]
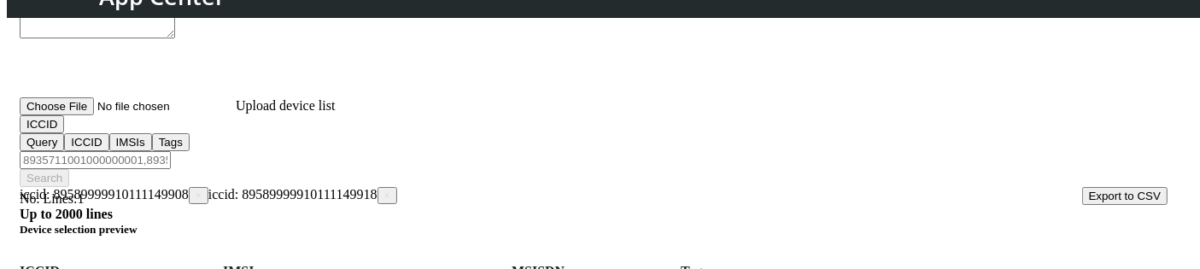
paste textarea "89589999910111149918"
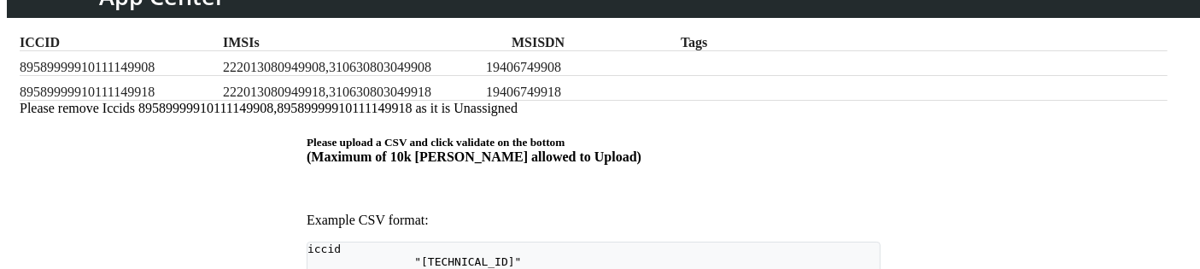
type textarea "89589999910111149918,89589999910111149918"
